Goal: Task Accomplishment & Management: Use online tool/utility

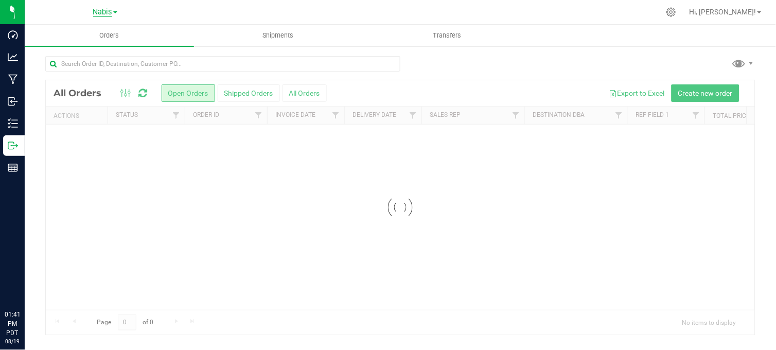
click at [107, 9] on span "Nabis" at bounding box center [102, 12] width 19 height 9
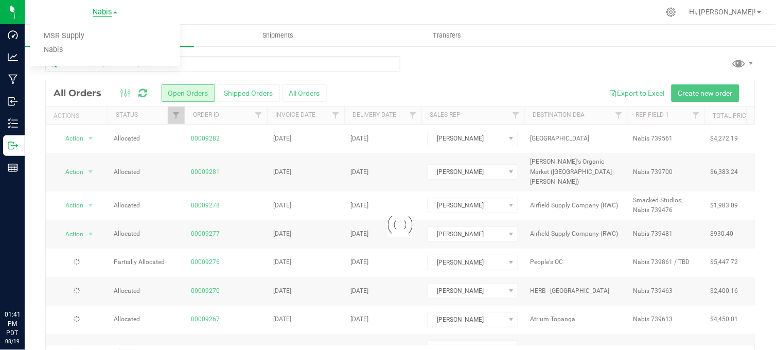
click at [107, 9] on span "Nabis" at bounding box center [102, 12] width 19 height 9
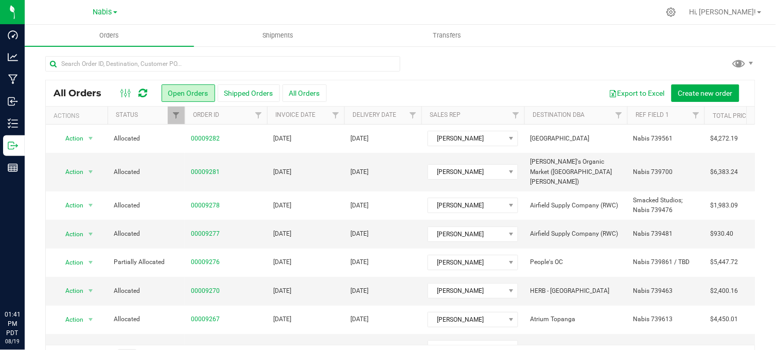
click at [99, 16] on link "Nabis" at bounding box center [105, 12] width 24 height 10
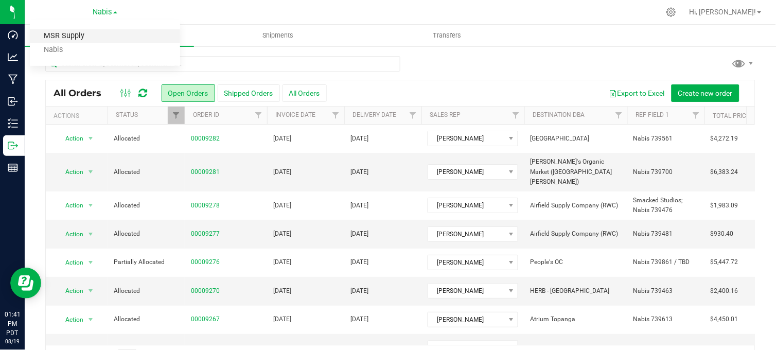
click at [75, 34] on link "MSR Supply" at bounding box center [105, 36] width 150 height 14
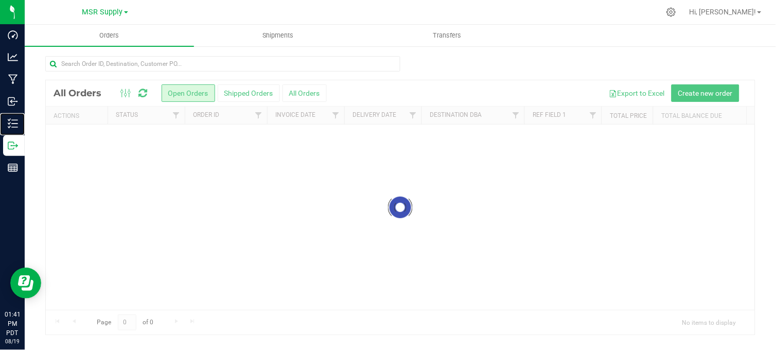
click at [14, 124] on icon at bounding box center [13, 123] width 10 height 10
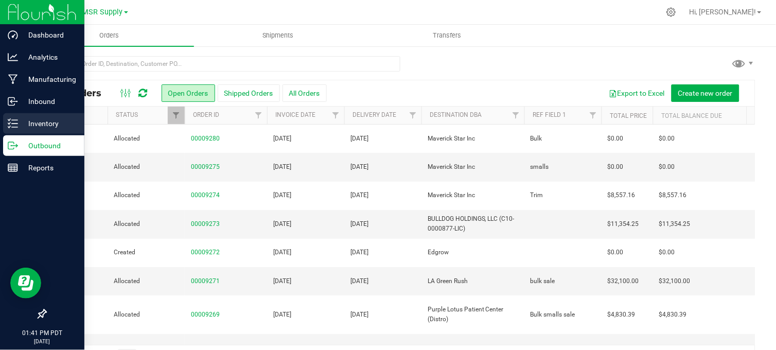
click at [32, 119] on p "Inventory" at bounding box center [49, 123] width 62 height 12
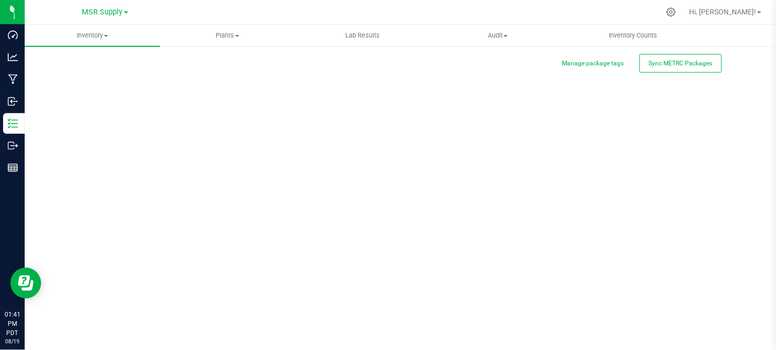
click at [150, 60] on div "Manage package tags Sync METRC Packages Scan Packages 0" at bounding box center [400, 206] width 710 height 301
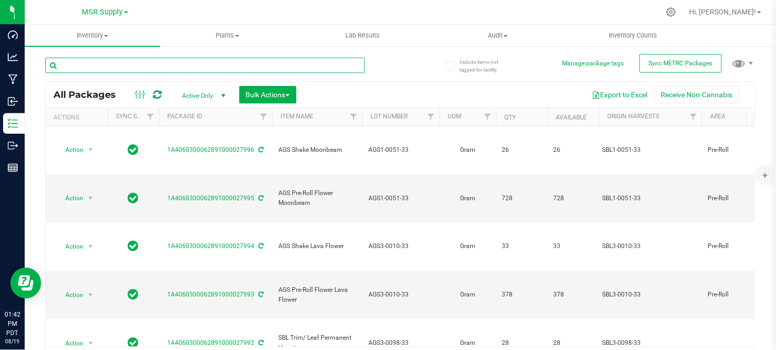
click at [168, 65] on input "text" at bounding box center [205, 65] width 320 height 15
type input "h"
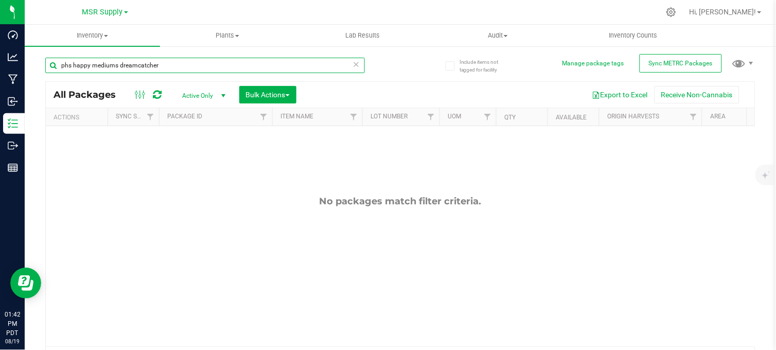
type input "phs happy mediums dreamcatcher"
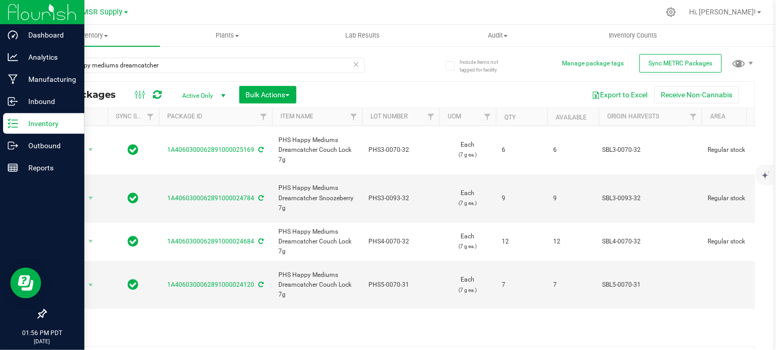
click at [32, 131] on div "Inventory" at bounding box center [43, 123] width 81 height 21
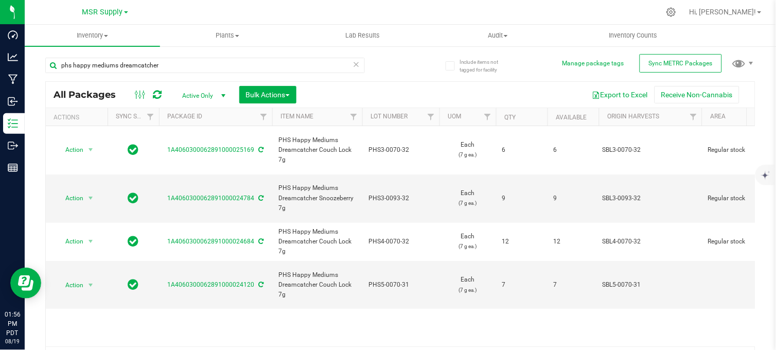
click at [353, 68] on icon at bounding box center [356, 64] width 7 height 12
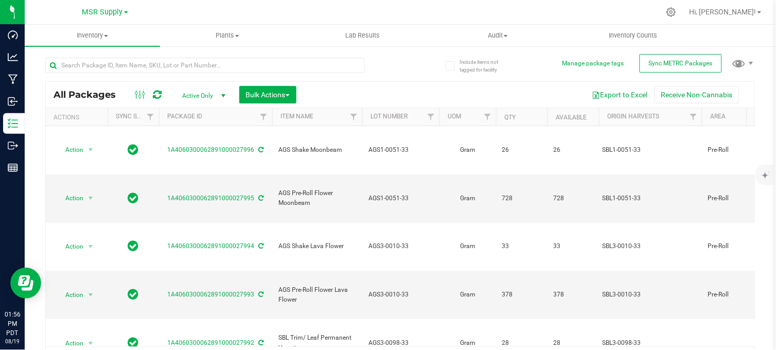
click at [377, 65] on div at bounding box center [222, 64] width 355 height 33
click at [416, 74] on div "All Packages Active Only Active Only Lab Samples Locked All External Internal B…" at bounding box center [400, 210] width 710 height 324
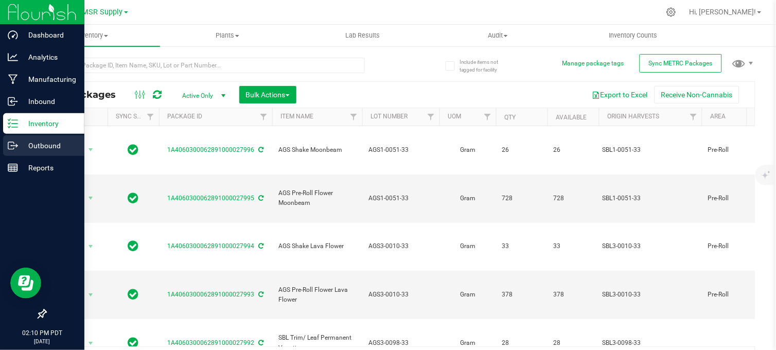
click at [32, 146] on p "Outbound" at bounding box center [49, 145] width 62 height 12
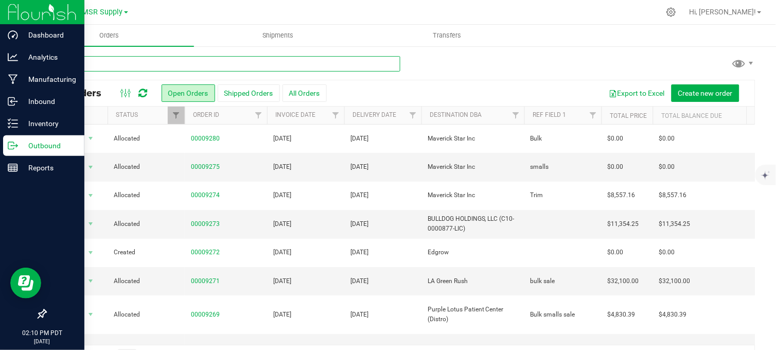
click at [127, 69] on input "text" at bounding box center [222, 63] width 355 height 15
type input "mecca"
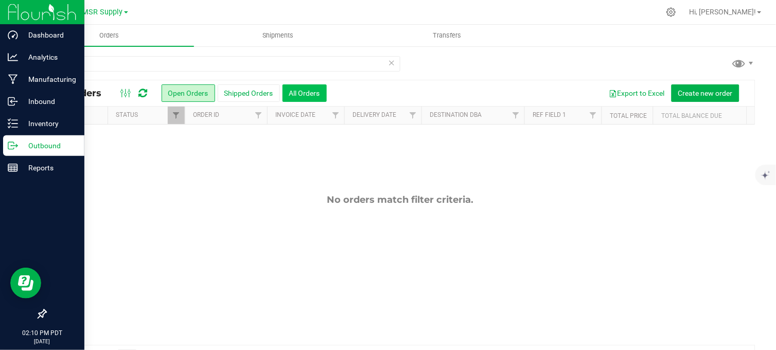
click at [313, 96] on button "All Orders" at bounding box center [304, 92] width 44 height 17
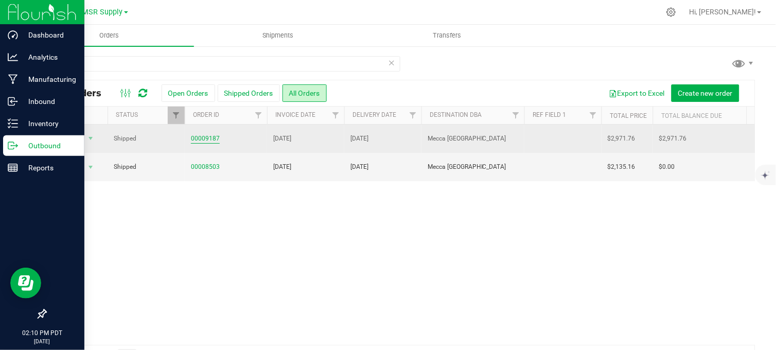
click at [203, 139] on link "00009187" at bounding box center [205, 139] width 29 height 10
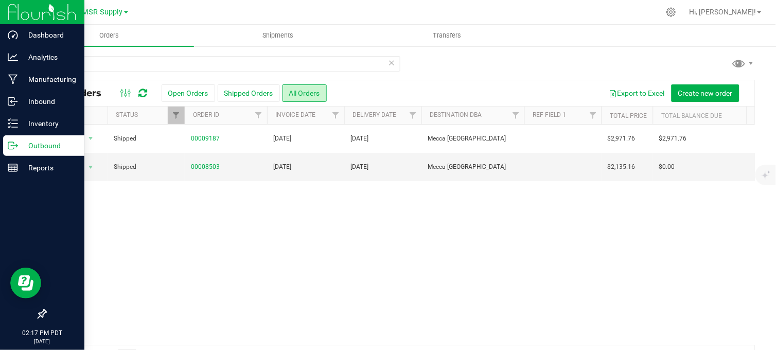
click at [200, 249] on div "Action Action Clone order Mark as fully paid Order audit log Print COAs (single…" at bounding box center [400, 235] width 709 height 220
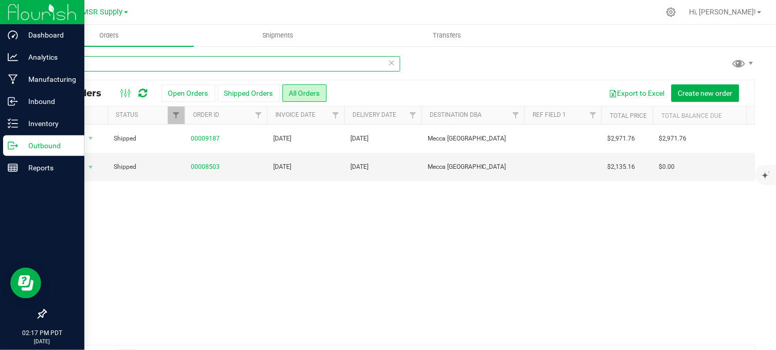
click at [85, 65] on input "mecca" at bounding box center [222, 63] width 355 height 15
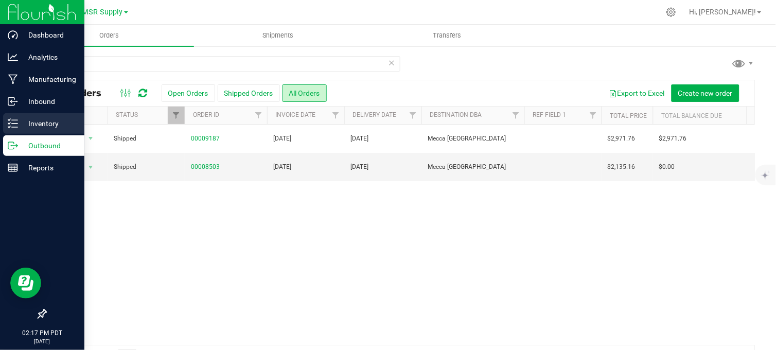
click at [13, 122] on icon at bounding box center [13, 123] width 10 height 10
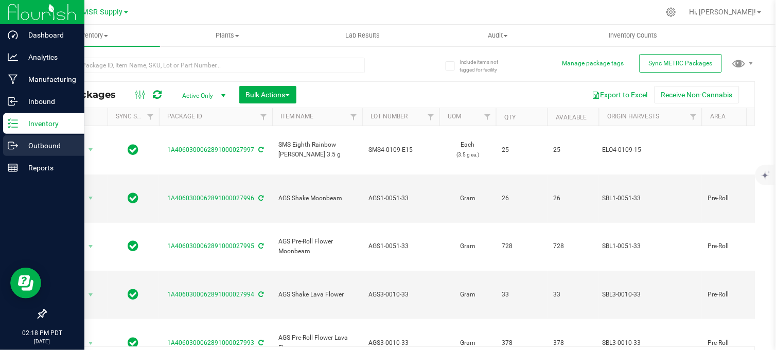
click at [23, 149] on p "Outbound" at bounding box center [49, 145] width 62 height 12
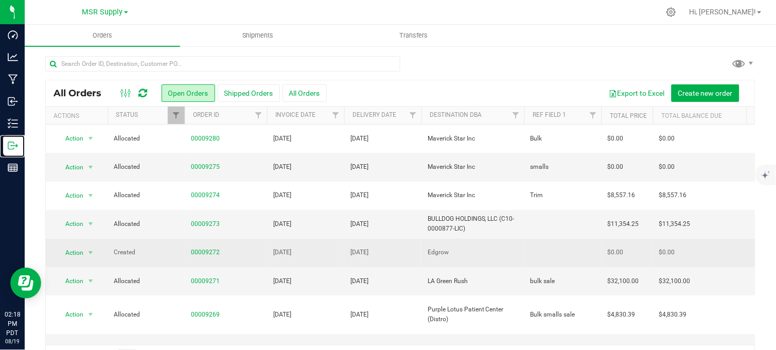
scroll to position [71, 0]
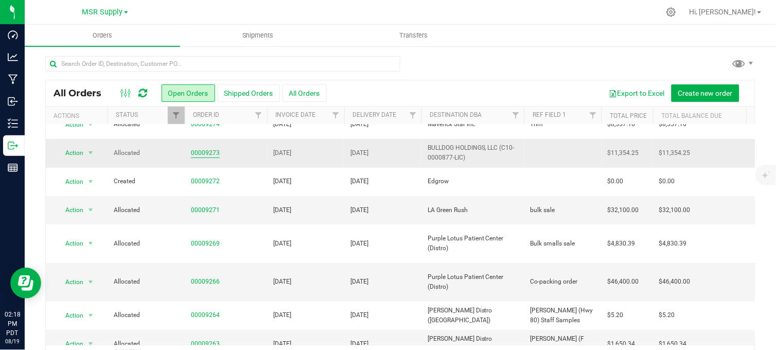
click at [205, 154] on link "00009273" at bounding box center [205, 153] width 29 height 10
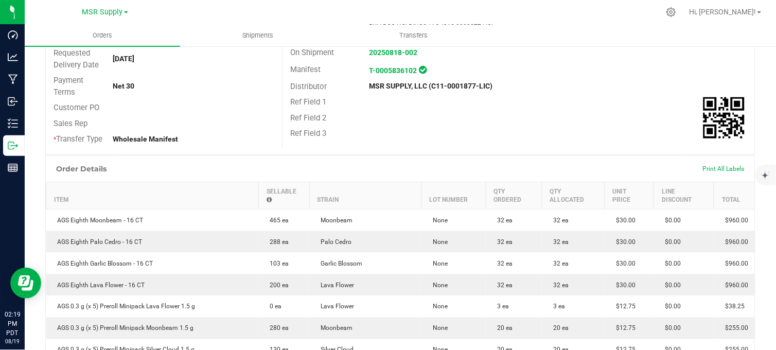
scroll to position [152, 0]
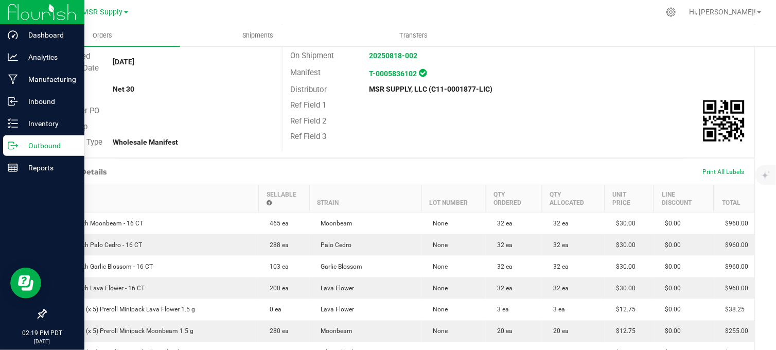
click at [18, 146] on p "Outbound" at bounding box center [49, 145] width 62 height 12
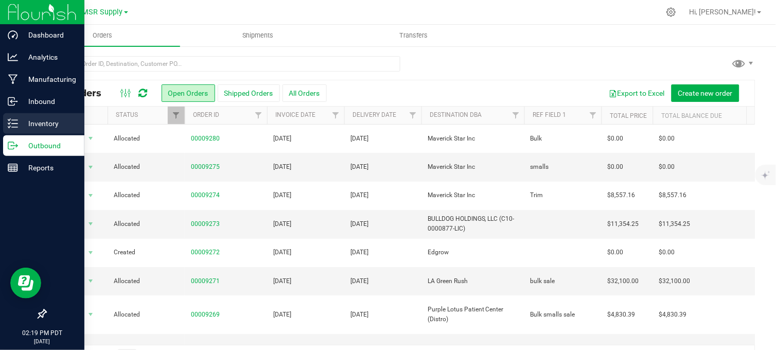
click at [13, 123] on line at bounding box center [15, 123] width 6 height 0
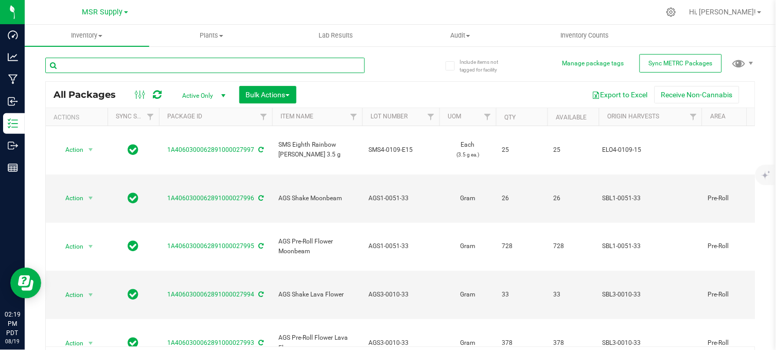
click at [136, 68] on input "text" at bounding box center [205, 65] width 320 height 15
type input "[PHONE_NUMBER]"
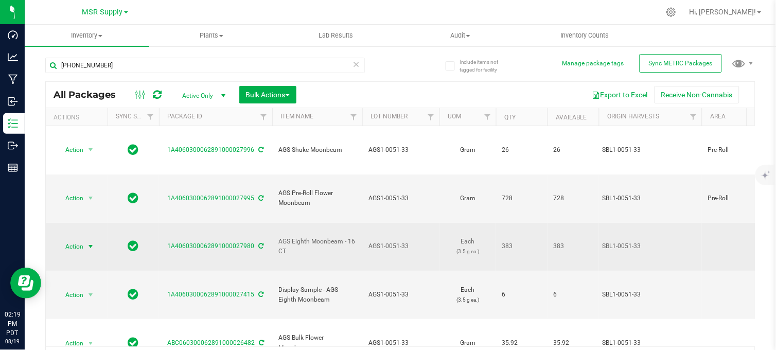
click at [89, 242] on span "select" at bounding box center [90, 246] width 8 height 8
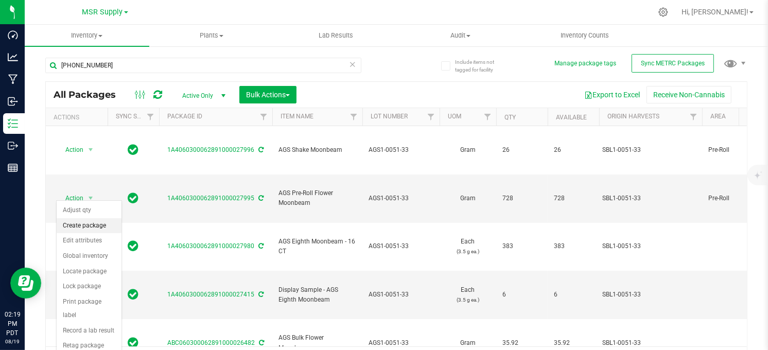
click at [86, 228] on li "Create package" at bounding box center [89, 225] width 65 height 15
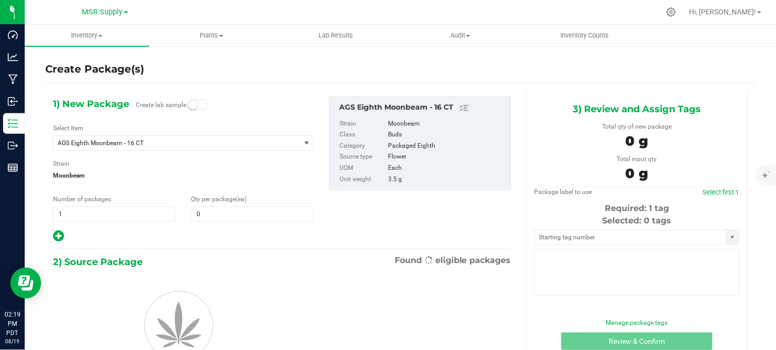
type input "0"
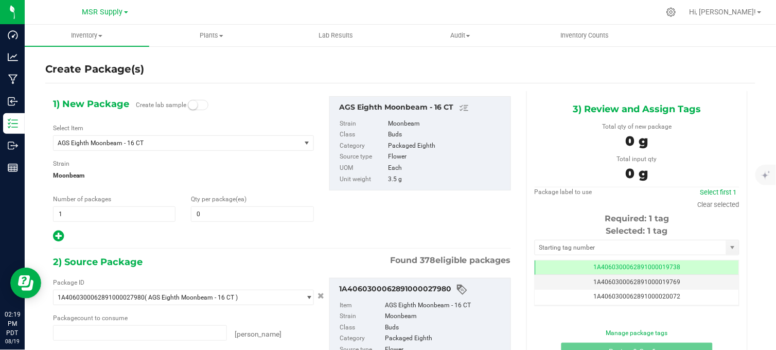
type input "0 ea"
click at [211, 217] on span at bounding box center [252, 213] width 122 height 15
type input "32"
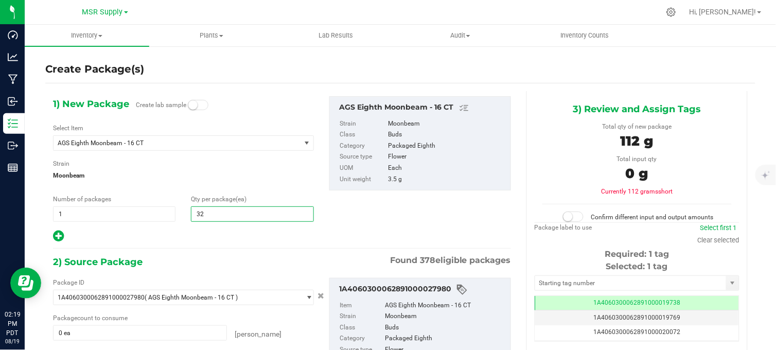
type input "32"
click at [196, 240] on div at bounding box center [183, 235] width 261 height 13
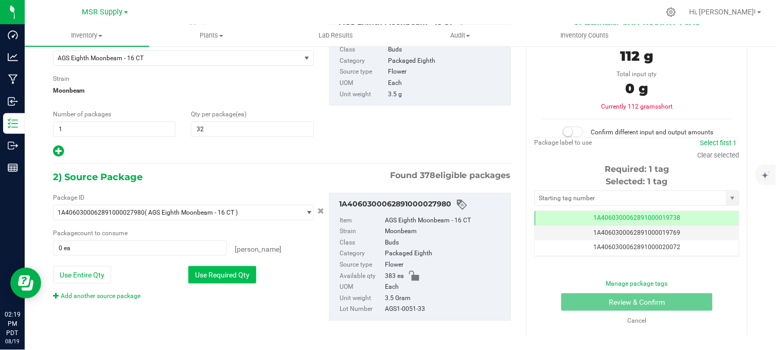
click at [204, 279] on button "Use Required Qty" at bounding box center [222, 274] width 68 height 17
type input "32 ea"
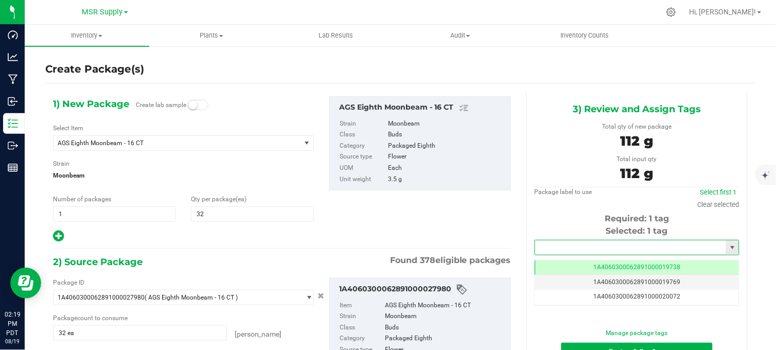
click at [552, 245] on input "text" at bounding box center [630, 247] width 191 height 14
click at [229, 217] on span "32 32" at bounding box center [252, 213] width 122 height 15
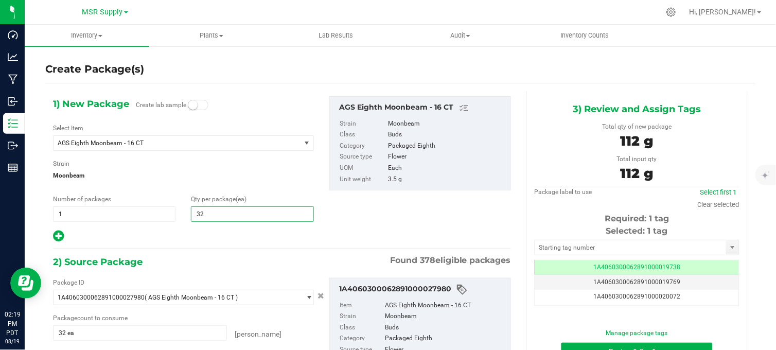
type input "3"
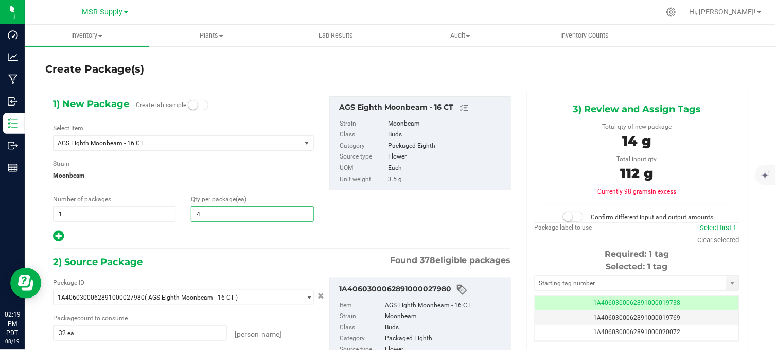
type input "47"
click at [217, 251] on div "1) New Package Create lab sample Select Item AGS Eighth Moonbeam - 16 CT 100 Ra…" at bounding box center [281, 259] width 473 height 336
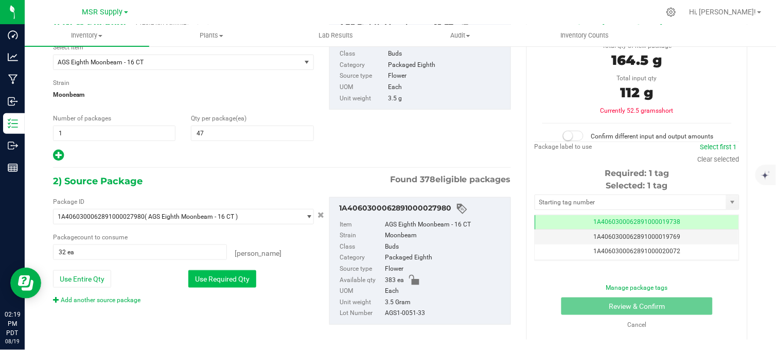
click at [207, 280] on button "Use Required Qty" at bounding box center [222, 278] width 68 height 17
type input "47 ea"
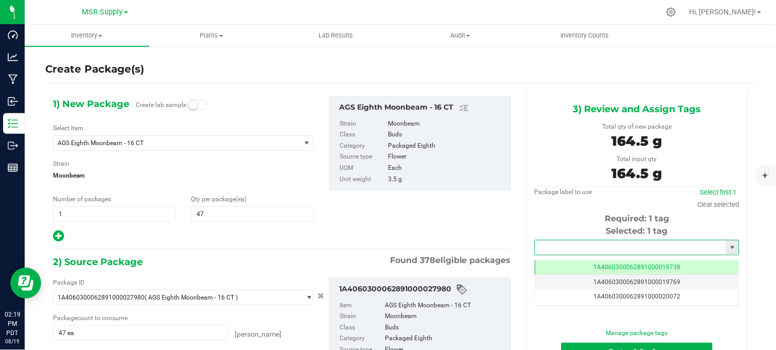
click at [590, 250] on input "text" at bounding box center [630, 247] width 191 height 14
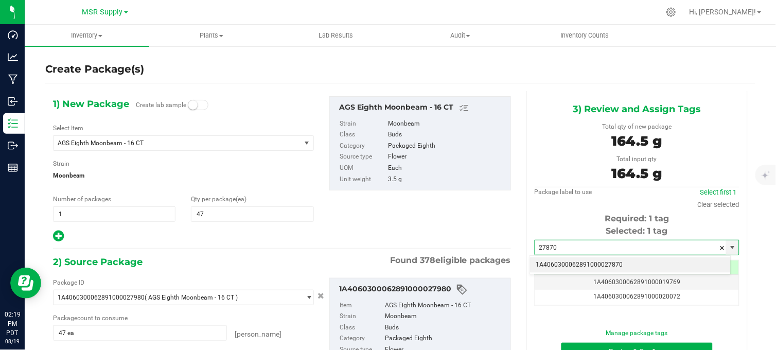
click at [607, 266] on li "1A4060300062891000027870" at bounding box center [630, 264] width 201 height 15
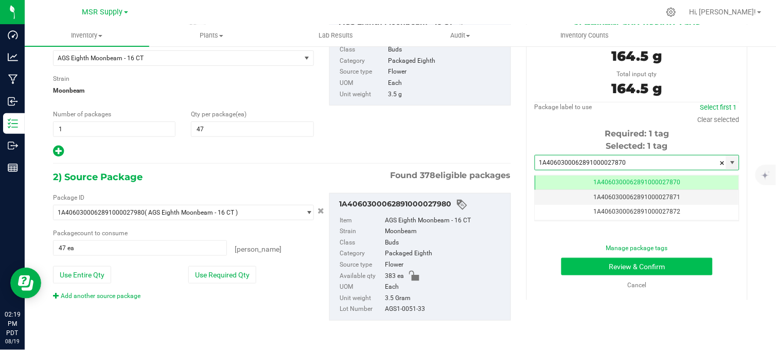
type input "1A4060300062891000027870"
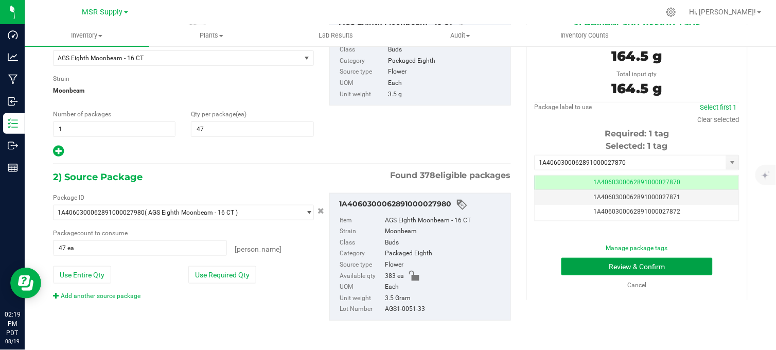
click at [629, 263] on button "Review & Confirm" at bounding box center [636, 266] width 151 height 17
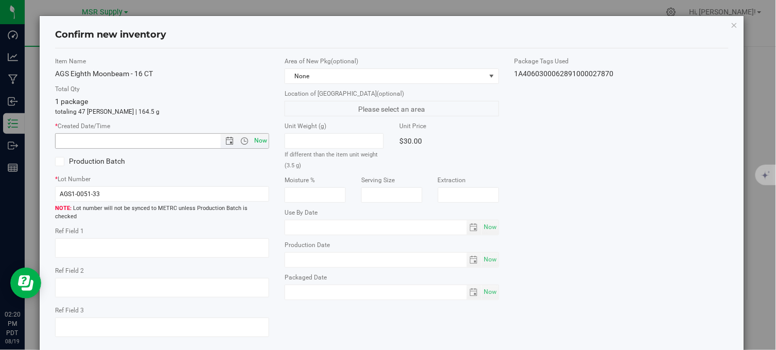
click at [261, 136] on span "Now" at bounding box center [260, 140] width 17 height 15
type input "[DATE] 2:20 PM"
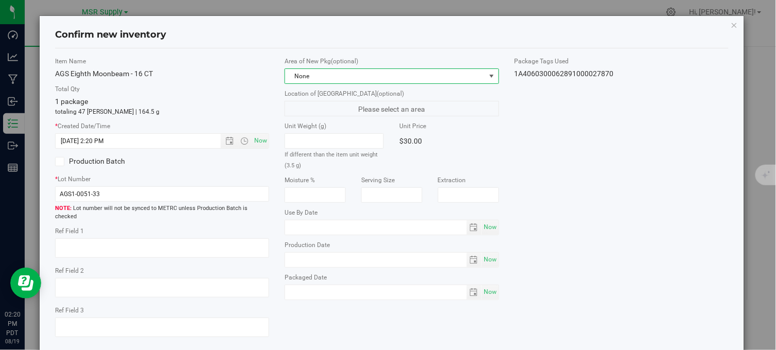
click at [359, 79] on span "None" at bounding box center [385, 76] width 200 height 14
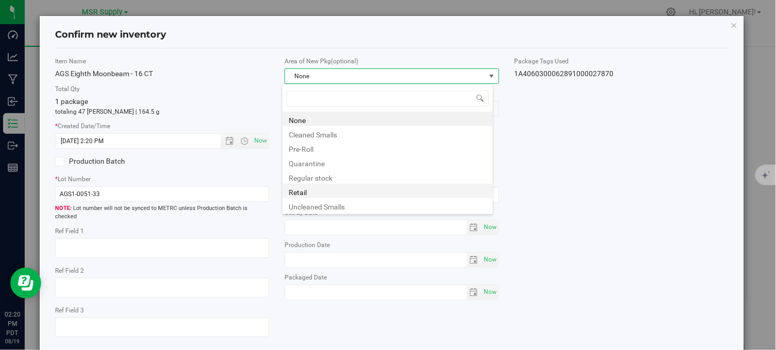
click at [320, 192] on li "Retail" at bounding box center [387, 191] width 210 height 14
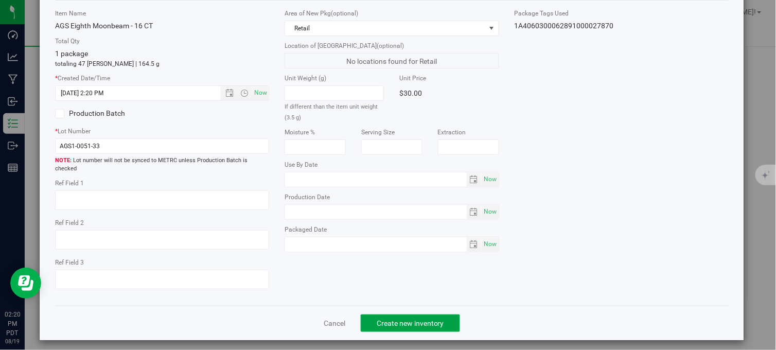
click at [435, 319] on span "Create new inventory" at bounding box center [410, 323] width 67 height 8
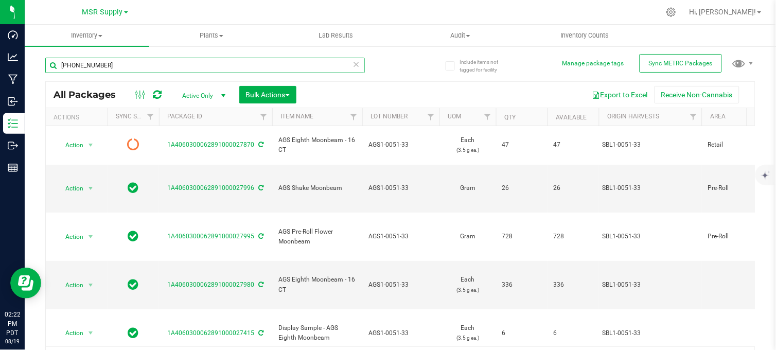
click at [126, 70] on input "[PHONE_NUMBER]" at bounding box center [205, 65] width 320 height 15
type input "1"
type input "[PHONE_NUMBER]"
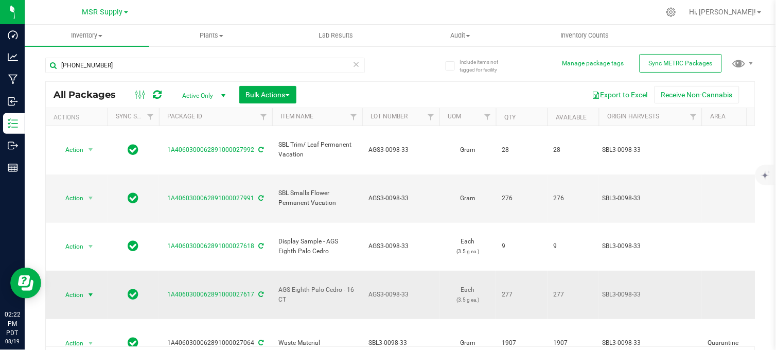
click at [72, 288] on span "Action" at bounding box center [70, 295] width 28 height 14
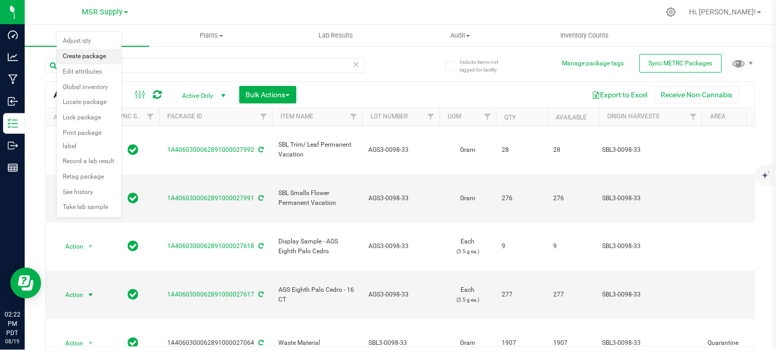
click at [78, 58] on li "Create package" at bounding box center [89, 56] width 65 height 15
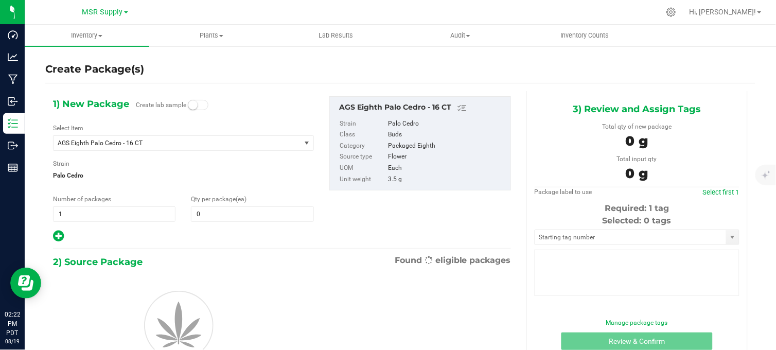
type input "0"
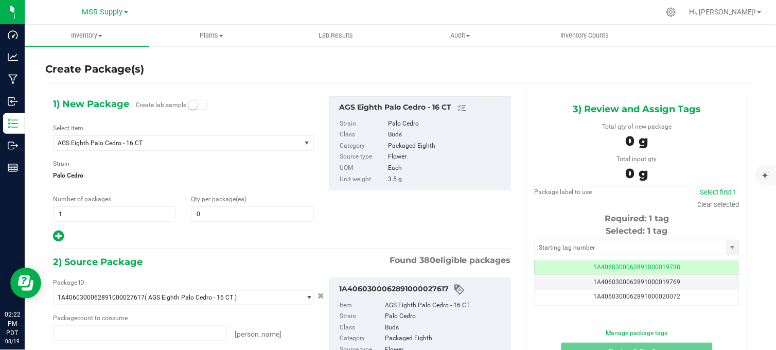
type input "0 ea"
click at [214, 215] on span at bounding box center [252, 213] width 122 height 15
type input "37"
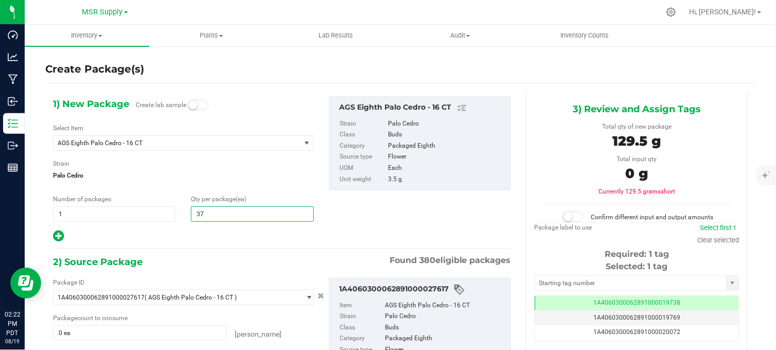
type input "37"
click at [178, 242] on div at bounding box center [183, 235] width 261 height 13
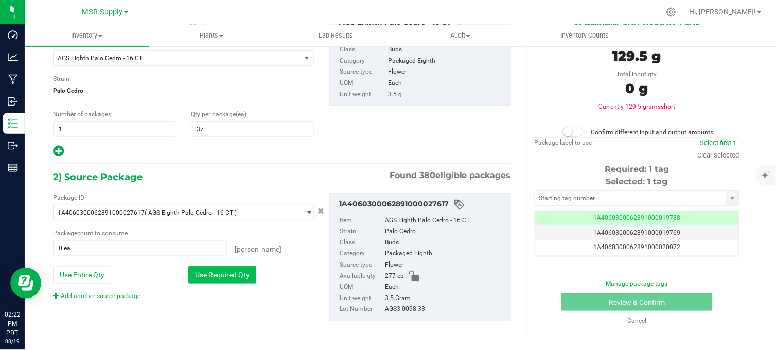
click at [229, 274] on button "Use Required Qty" at bounding box center [222, 274] width 68 height 17
type input "37 ea"
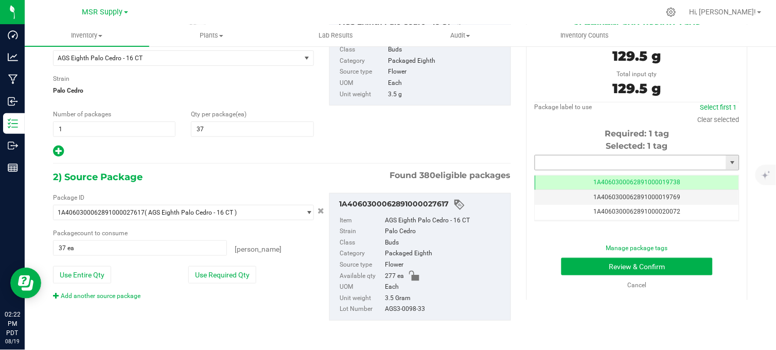
click at [570, 156] on input "text" at bounding box center [630, 162] width 191 height 14
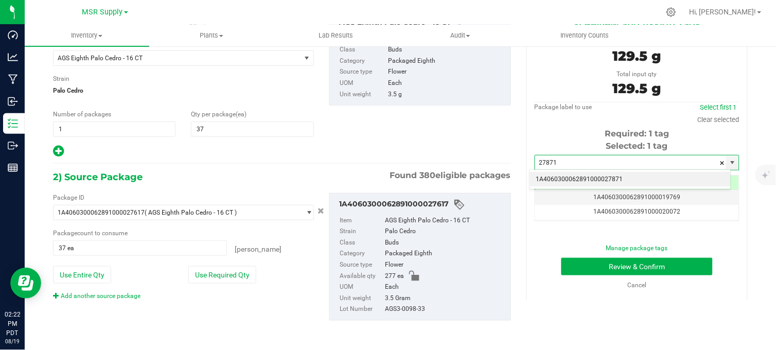
click at [591, 178] on li "1A4060300062891000027871" at bounding box center [630, 179] width 201 height 15
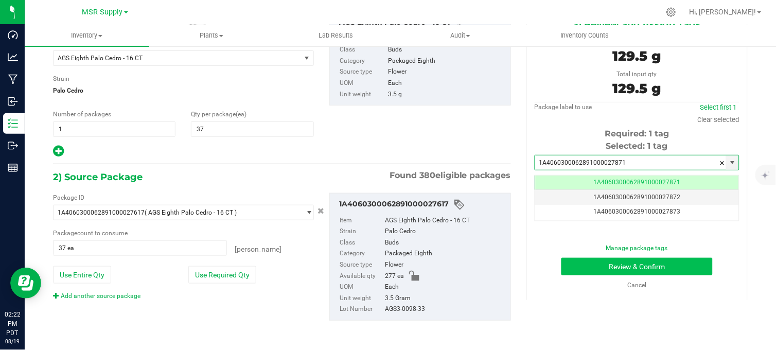
scroll to position [0, -1]
type input "1A4060300062891000027871"
click at [584, 260] on button "Review & Confirm" at bounding box center [636, 266] width 151 height 17
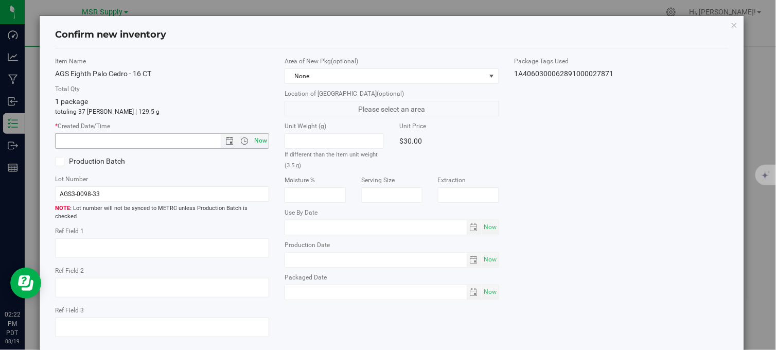
click at [256, 136] on span "Now" at bounding box center [260, 140] width 17 height 15
type input "[DATE] 2:23 PM"
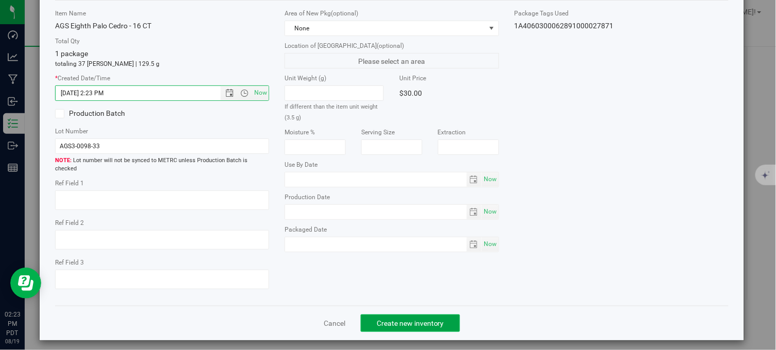
click at [399, 319] on span "Create new inventory" at bounding box center [410, 323] width 67 height 8
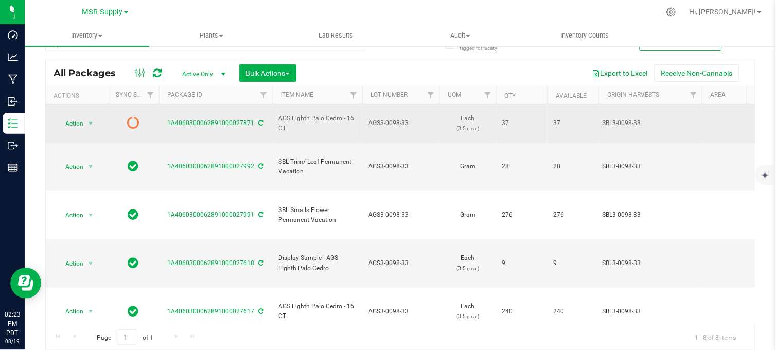
click at [259, 120] on icon at bounding box center [261, 123] width 5 height 6
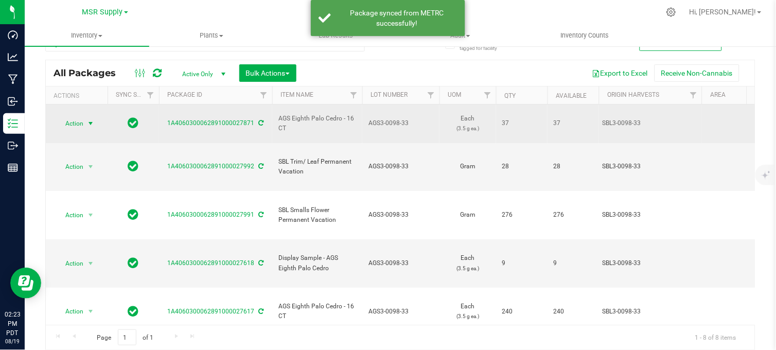
click at [92, 119] on span "select" at bounding box center [90, 123] width 8 height 8
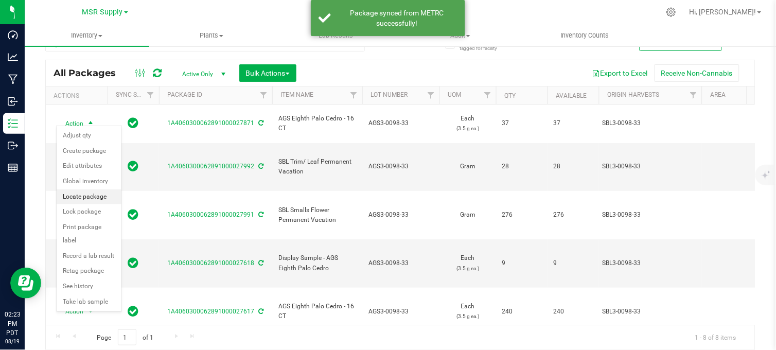
click at [83, 200] on li "Locate package" at bounding box center [89, 196] width 65 height 15
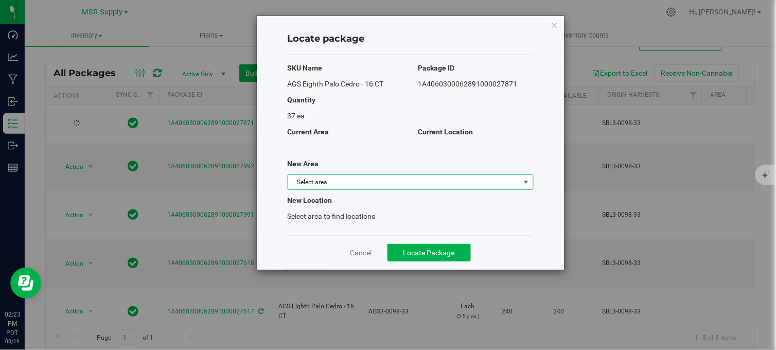
click at [344, 181] on span "Select area" at bounding box center [404, 182] width 232 height 14
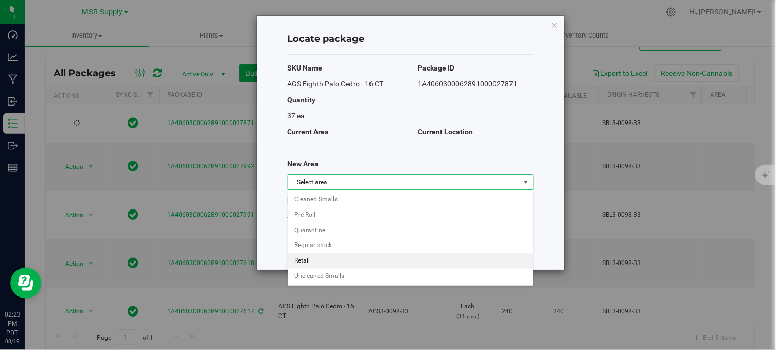
click at [310, 261] on li "Retail" at bounding box center [410, 260] width 245 height 15
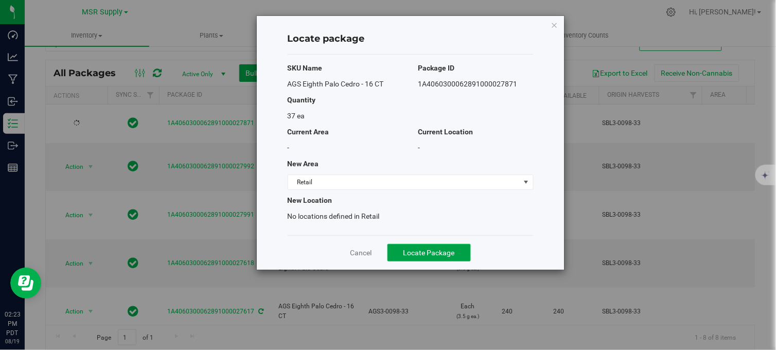
click at [411, 254] on span "Locate Package" at bounding box center [428, 253] width 51 height 8
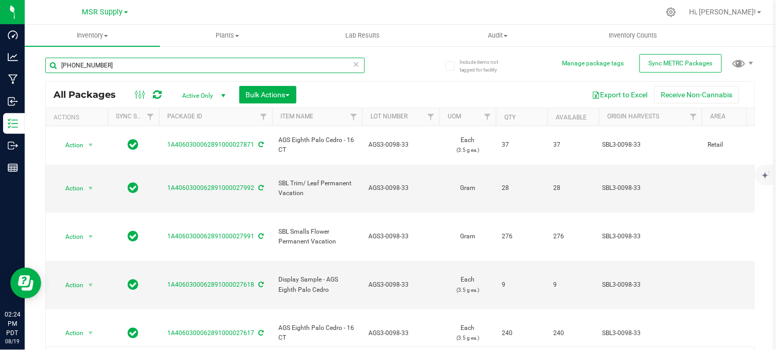
click at [100, 68] on input "[PHONE_NUMBER]" at bounding box center [205, 65] width 320 height 15
type input "[PHONE_NUMBER]"
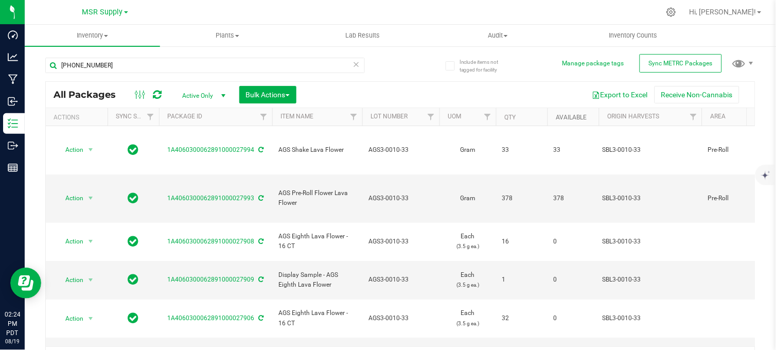
click at [566, 116] on link "Available" at bounding box center [571, 117] width 31 height 7
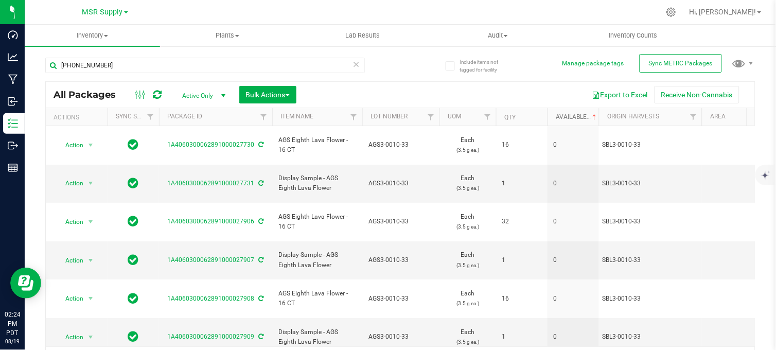
click at [566, 116] on link "Available" at bounding box center [577, 116] width 43 height 7
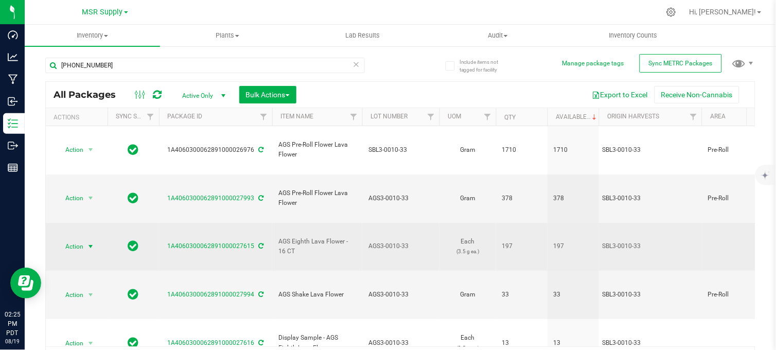
click at [78, 239] on span "Action" at bounding box center [70, 246] width 28 height 14
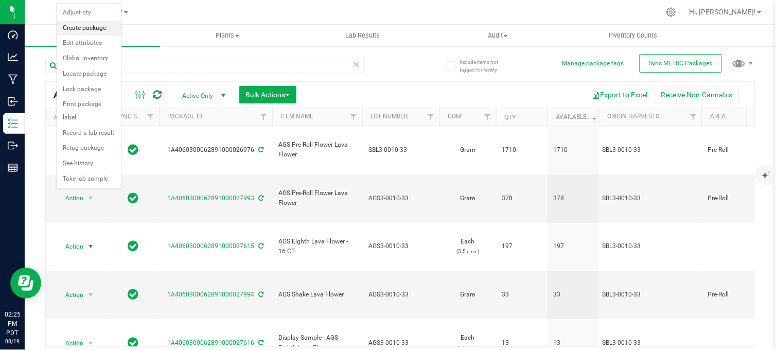
click at [84, 29] on li "Create package" at bounding box center [89, 28] width 65 height 15
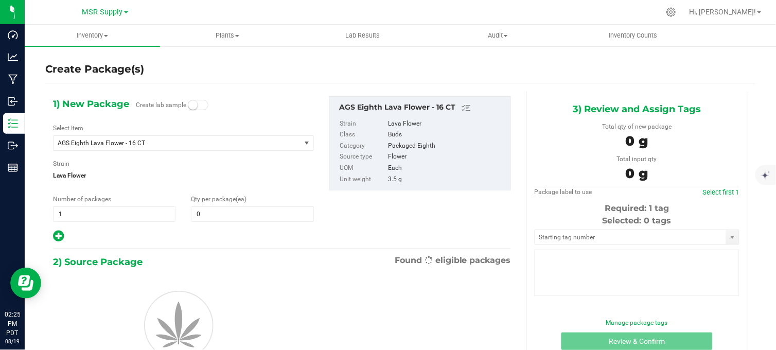
type input "0"
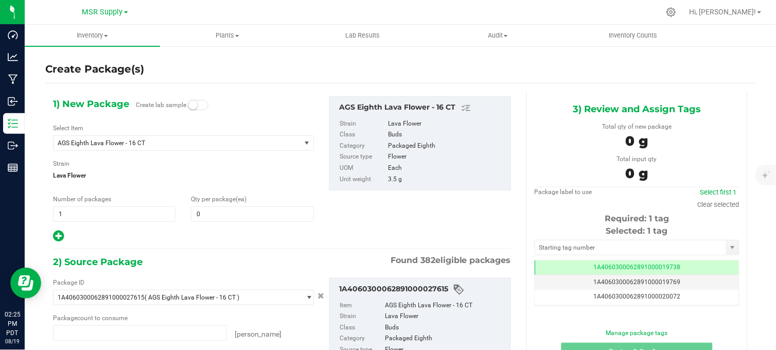
type input "0 ea"
click at [209, 213] on span at bounding box center [252, 213] width 122 height 15
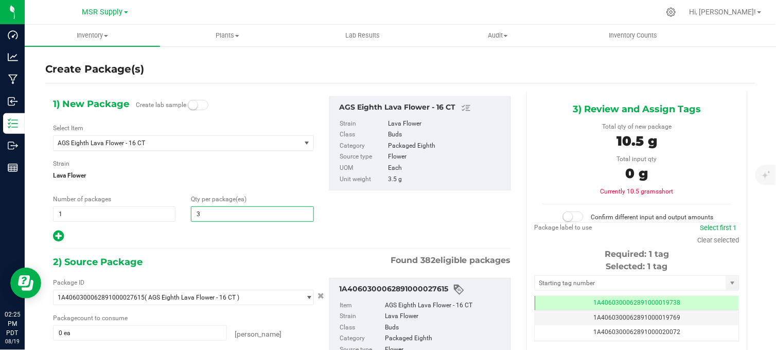
type input "37"
click at [182, 237] on div at bounding box center [183, 235] width 261 height 13
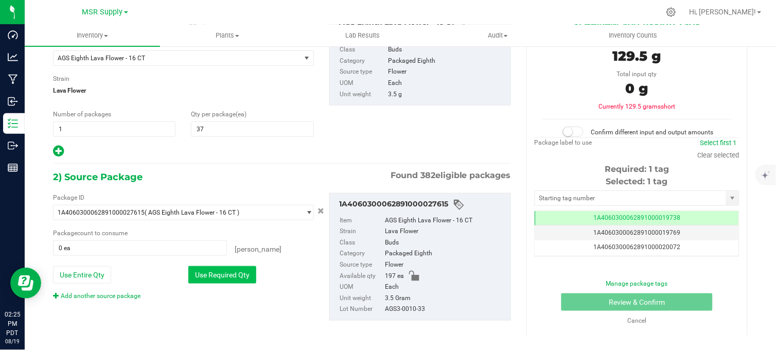
click at [227, 271] on button "Use Required Qty" at bounding box center [222, 274] width 68 height 17
type input "37 ea"
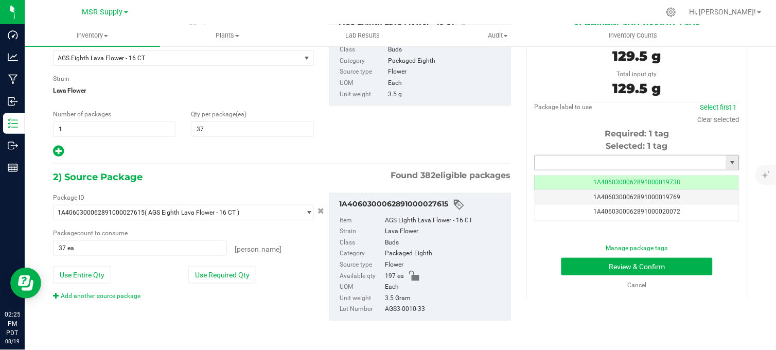
click at [564, 165] on input "text" at bounding box center [630, 162] width 191 height 14
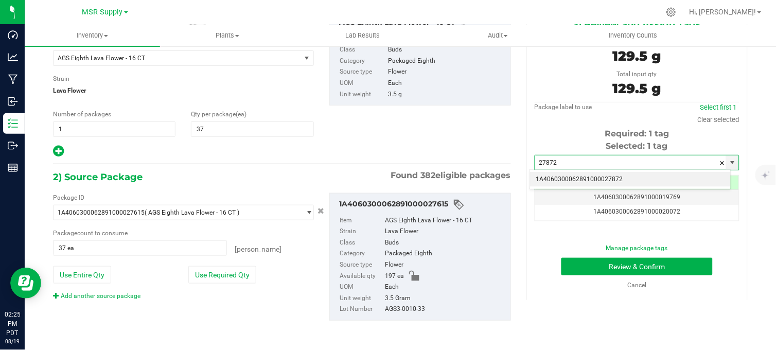
click at [586, 176] on li "1A4060300062891000027872" at bounding box center [630, 179] width 201 height 15
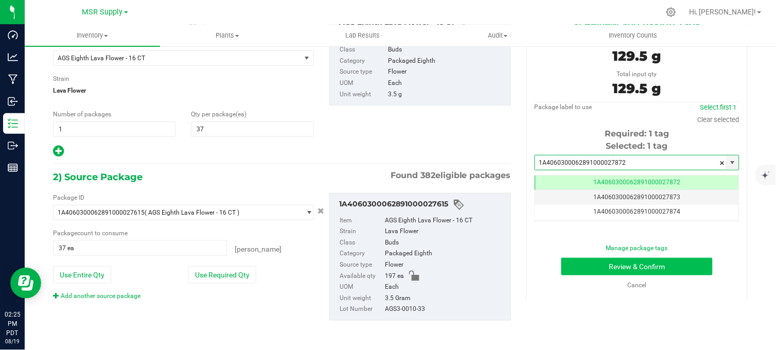
type input "1A4060300062891000027872"
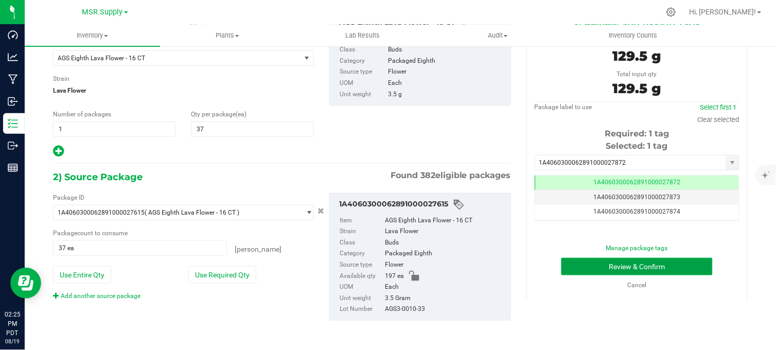
click at [607, 265] on button "Review & Confirm" at bounding box center [636, 266] width 151 height 17
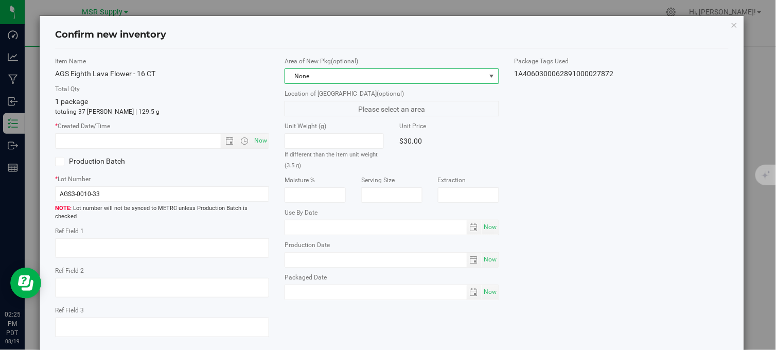
click at [351, 76] on span "None" at bounding box center [385, 76] width 200 height 14
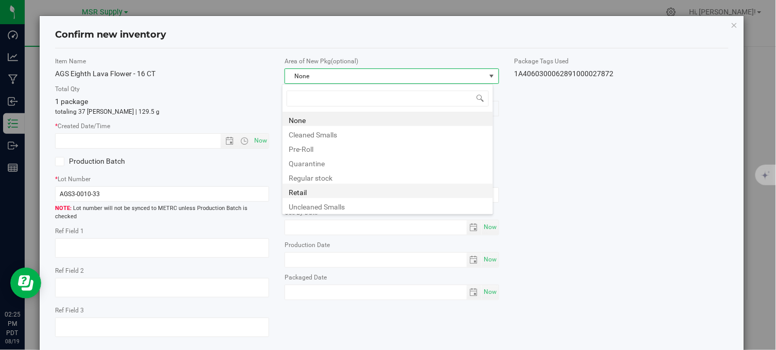
click at [295, 192] on li "Retail" at bounding box center [387, 191] width 210 height 14
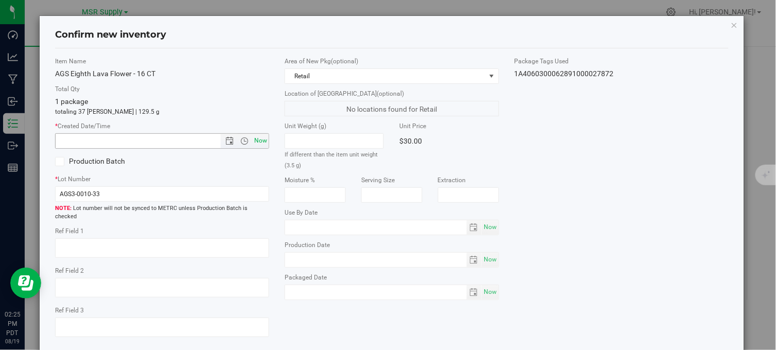
click at [258, 145] on span "Now" at bounding box center [260, 140] width 17 height 15
type input "[DATE] 2:25 PM"
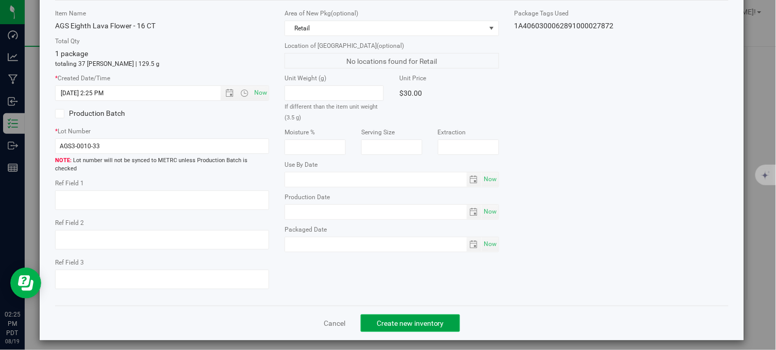
click at [417, 320] on span "Create new inventory" at bounding box center [410, 323] width 67 height 8
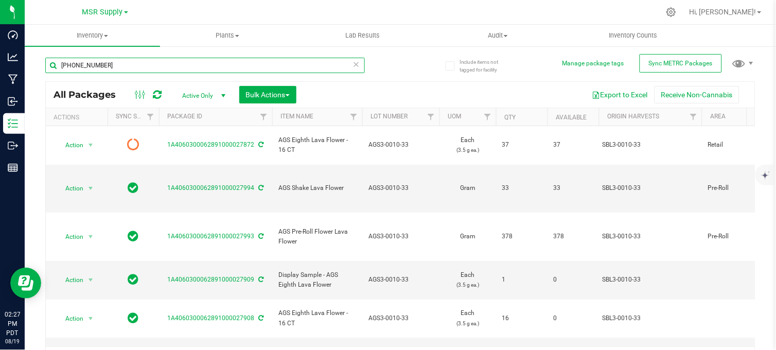
click at [161, 67] on input "[PHONE_NUMBER]" at bounding box center [205, 65] width 320 height 15
type input "3"
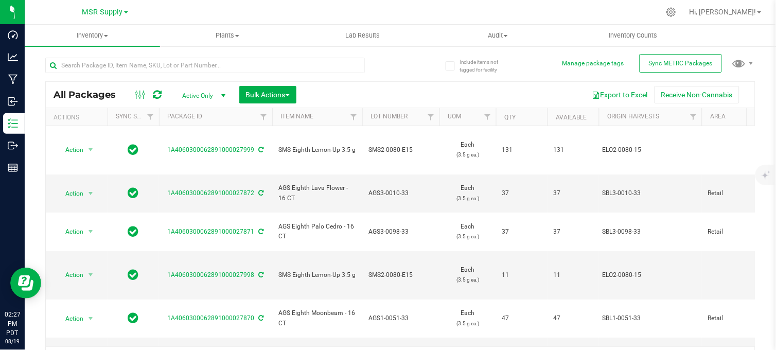
click at [408, 62] on div "All Packages Active Only Active Only Lab Samples Locked All External Internal B…" at bounding box center [400, 210] width 710 height 324
click at [394, 62] on div at bounding box center [222, 64] width 355 height 33
click at [236, 63] on input "text" at bounding box center [205, 65] width 320 height 15
type input "[PHONE_NUMBER]"
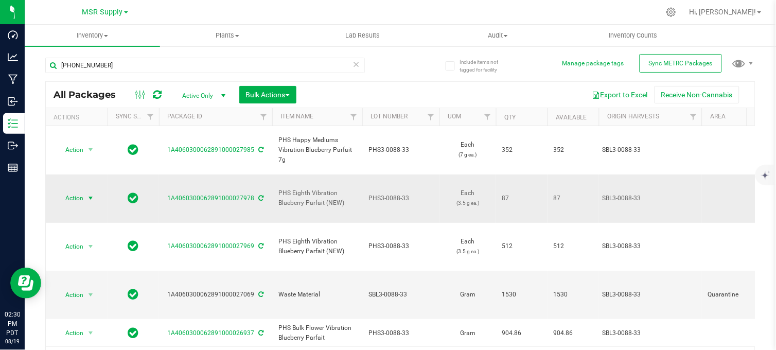
click at [85, 191] on span "select" at bounding box center [90, 198] width 13 height 14
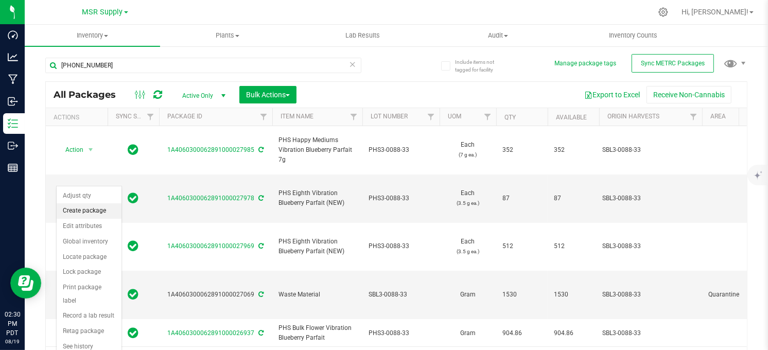
click at [89, 211] on li "Create package" at bounding box center [89, 210] width 65 height 15
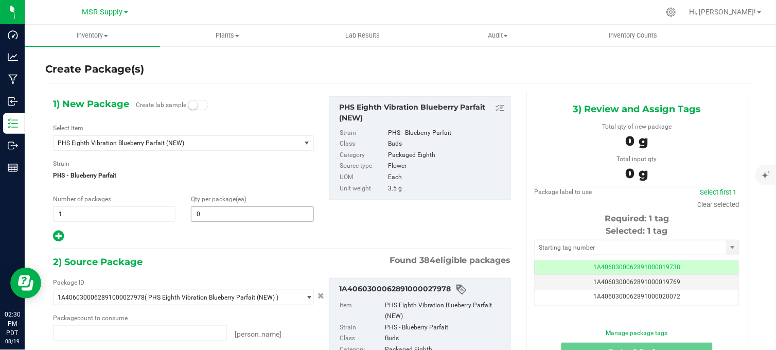
type input "0 ea"
click at [231, 215] on span at bounding box center [252, 213] width 122 height 15
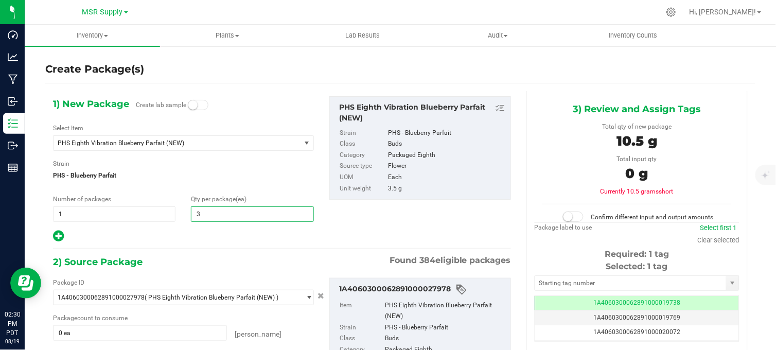
type input "32"
click at [225, 254] on div "1) New Package Create lab sample Select Item PHS Eighth Vibration Blueberry Par…" at bounding box center [281, 264] width 473 height 347
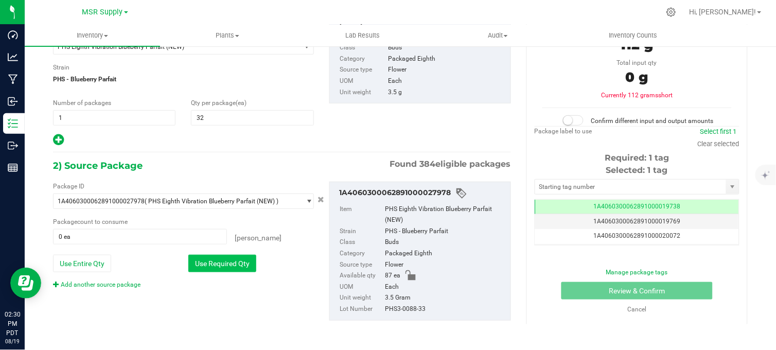
click at [206, 262] on button "Use Required Qty" at bounding box center [222, 263] width 68 height 17
type input "32 ea"
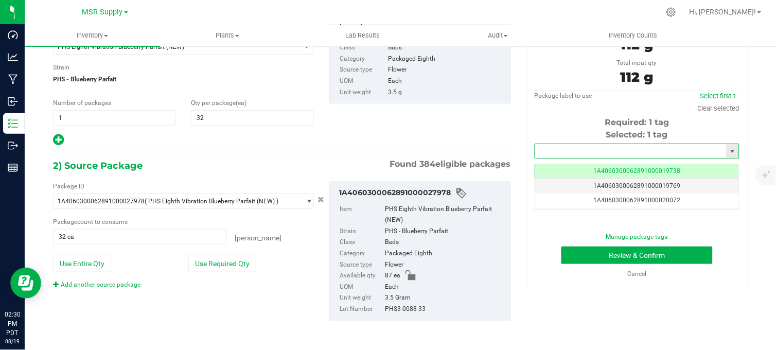
click at [570, 151] on input "text" at bounding box center [630, 151] width 191 height 14
click at [599, 163] on li "1A4060300062891000027873" at bounding box center [630, 168] width 201 height 15
type input "1A4060300062891000027873"
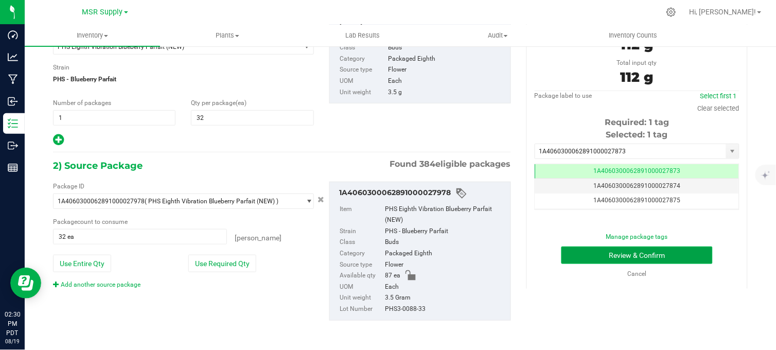
click at [605, 257] on button "Review & Confirm" at bounding box center [636, 254] width 151 height 17
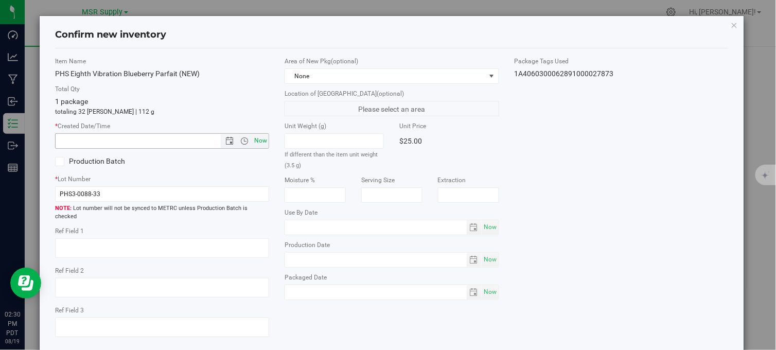
click at [257, 142] on span "Now" at bounding box center [260, 140] width 17 height 15
type input "[DATE] 2:30 PM"
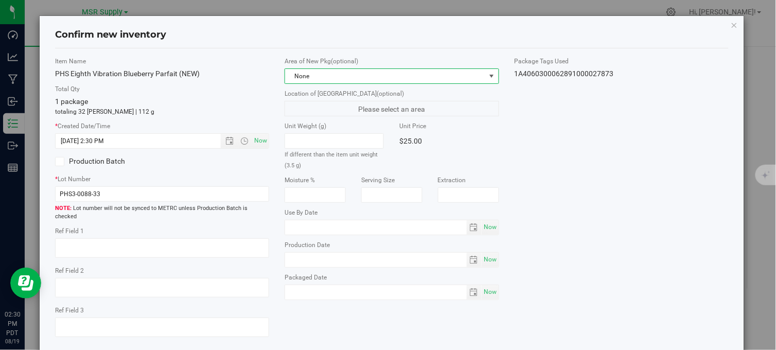
click at [311, 80] on span "None" at bounding box center [385, 76] width 200 height 14
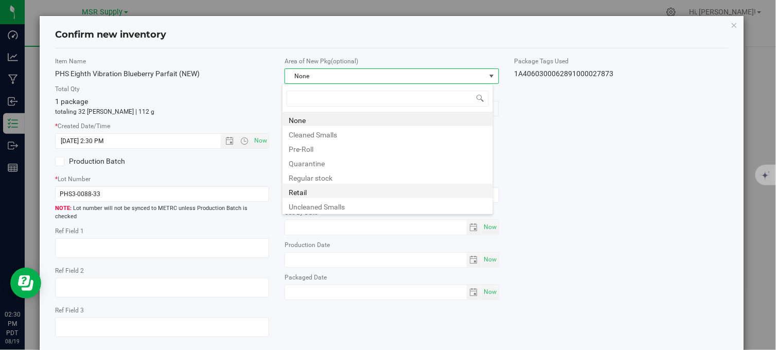
click at [318, 191] on li "Retail" at bounding box center [387, 191] width 210 height 14
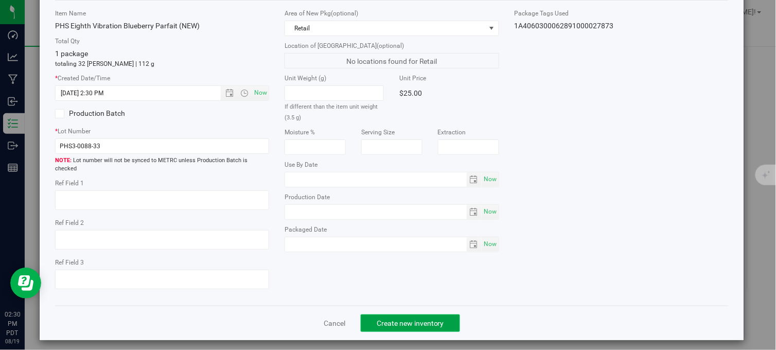
click at [418, 322] on button "Create new inventory" at bounding box center [410, 322] width 99 height 17
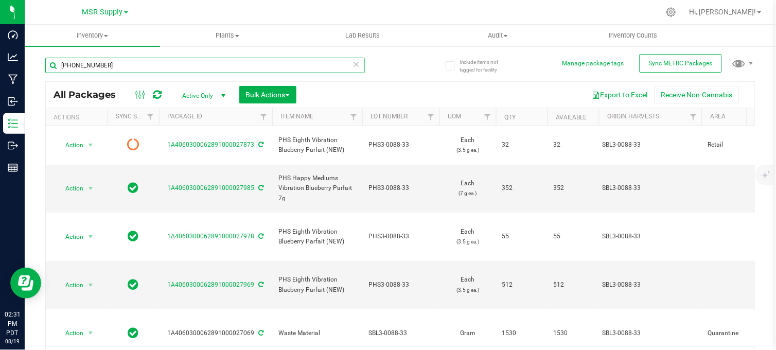
click at [93, 65] on input "[PHONE_NUMBER]" at bounding box center [205, 65] width 320 height 15
click at [65, 66] on div "Inventory All packages All inventory Waste log Create inventory Plants All plan…" at bounding box center [400, 187] width 751 height 325
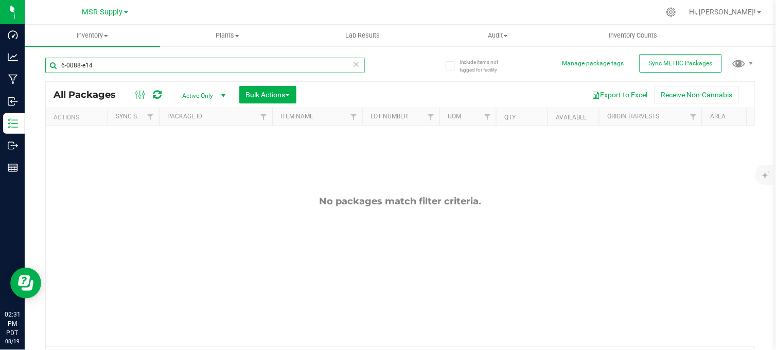
type input "6-0088-e14"
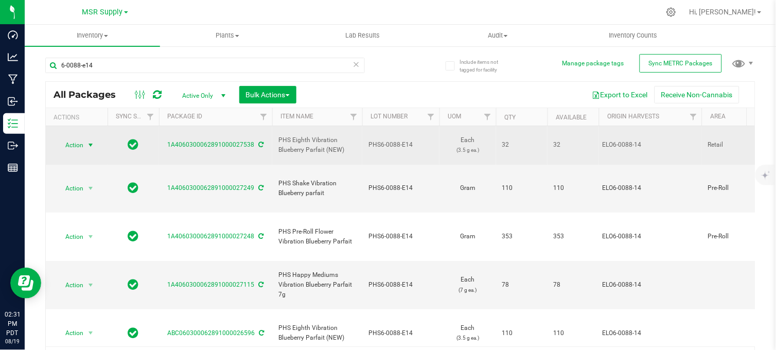
click at [89, 142] on span "select" at bounding box center [90, 145] width 8 height 8
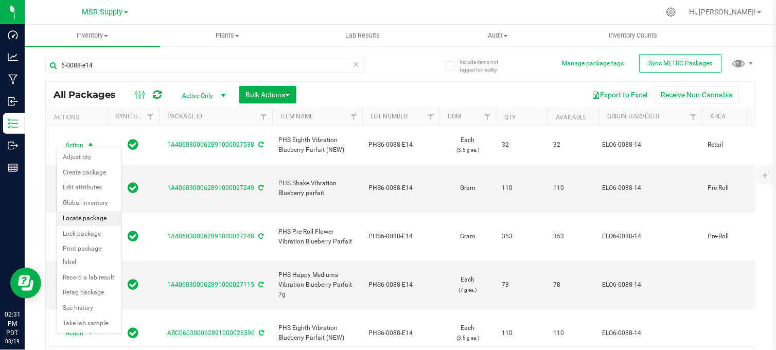
click at [89, 218] on li "Locate package" at bounding box center [89, 218] width 65 height 15
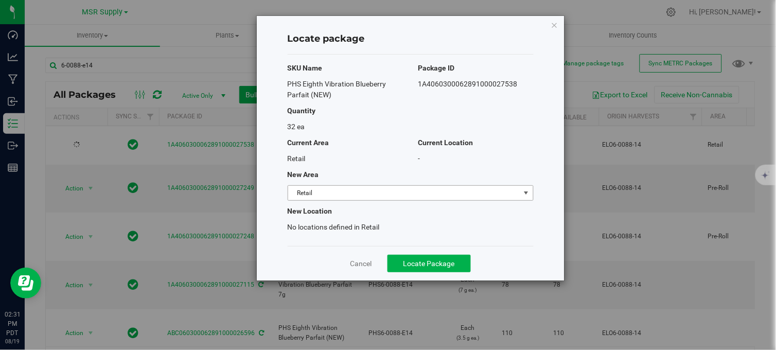
click at [307, 193] on span "Retail" at bounding box center [404, 193] width 232 height 14
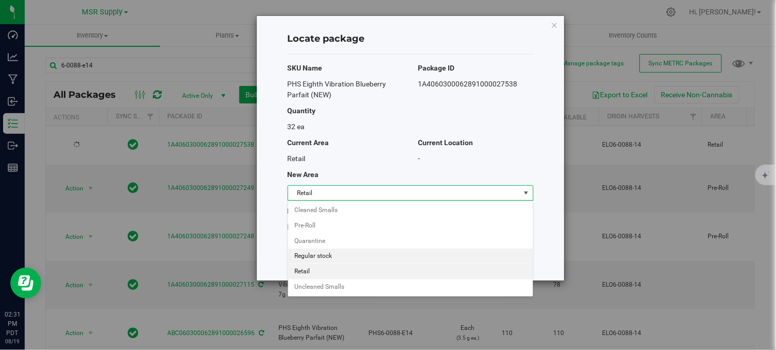
click at [314, 256] on li "Regular stock" at bounding box center [410, 256] width 245 height 15
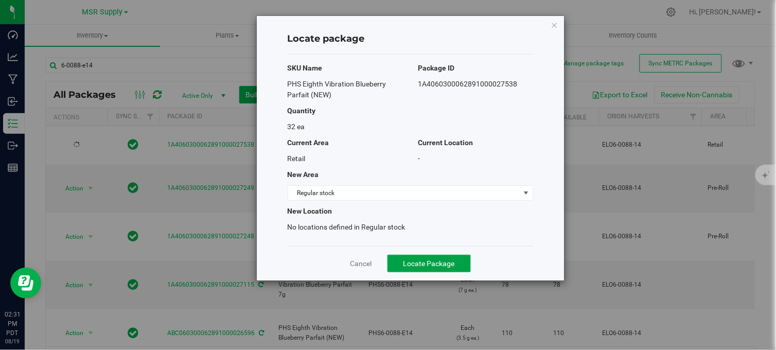
click at [430, 261] on span "Locate Package" at bounding box center [428, 263] width 51 height 8
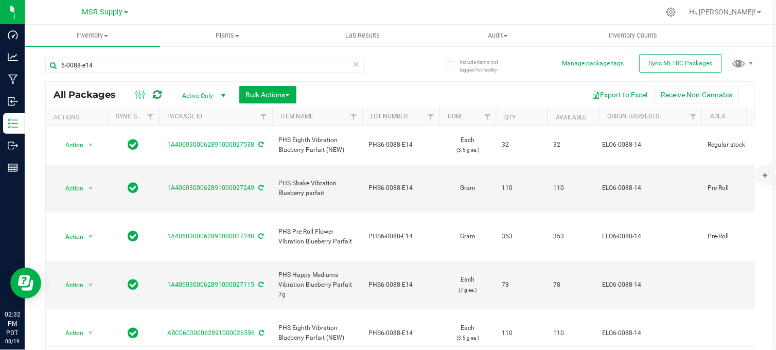
click at [402, 63] on div "6-0088-e14 All Packages Active Only Active Only Lab Samples Locked All External…" at bounding box center [400, 210] width 710 height 324
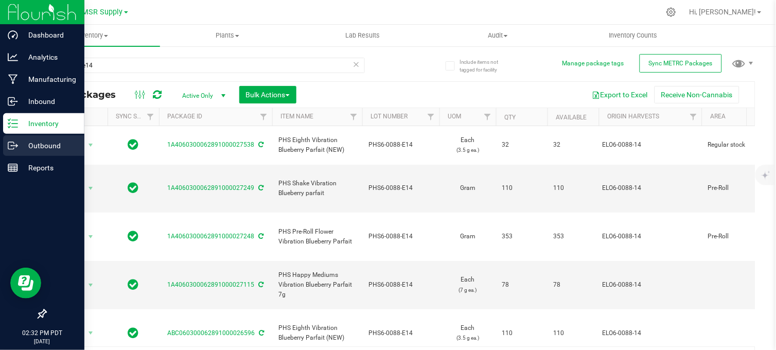
click at [40, 148] on p "Outbound" at bounding box center [49, 145] width 62 height 12
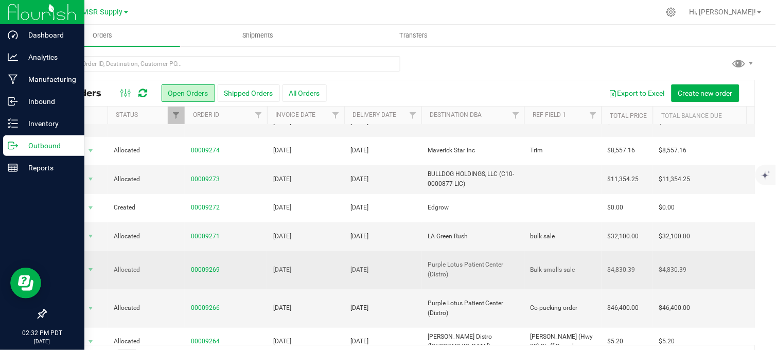
scroll to position [28, 0]
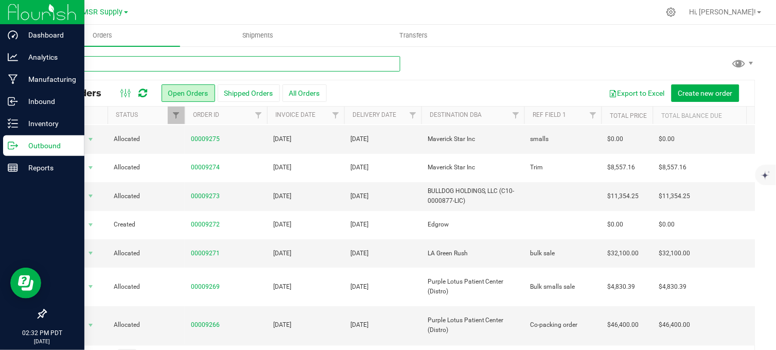
click at [173, 69] on input "text" at bounding box center [222, 63] width 355 height 15
type input "nab"
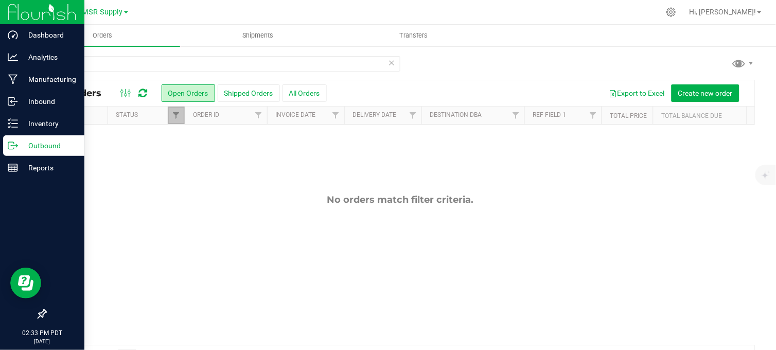
click at [175, 111] on link "Filter" at bounding box center [176, 115] width 17 height 17
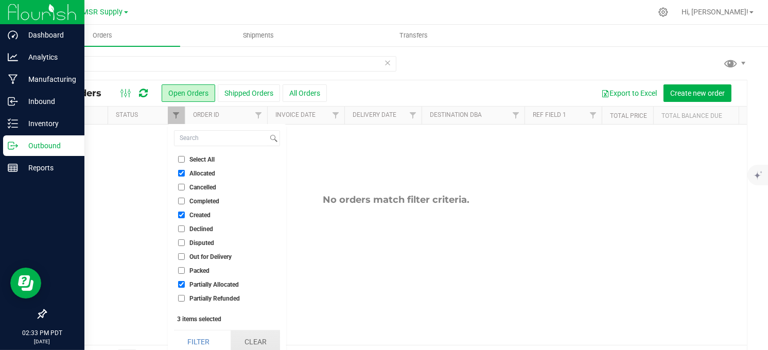
click at [258, 344] on button "Clear" at bounding box center [255, 341] width 49 height 23
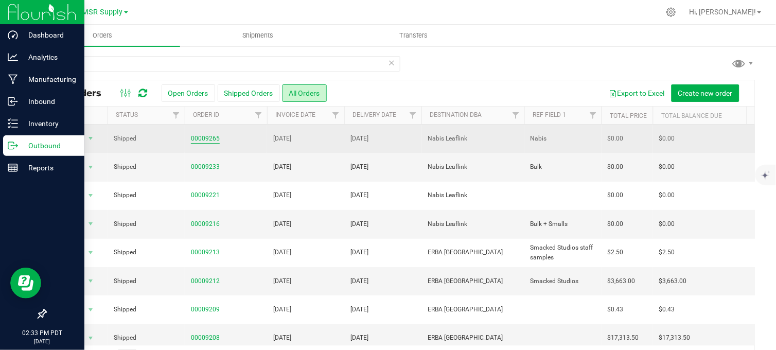
click at [203, 135] on link "00009265" at bounding box center [205, 139] width 29 height 10
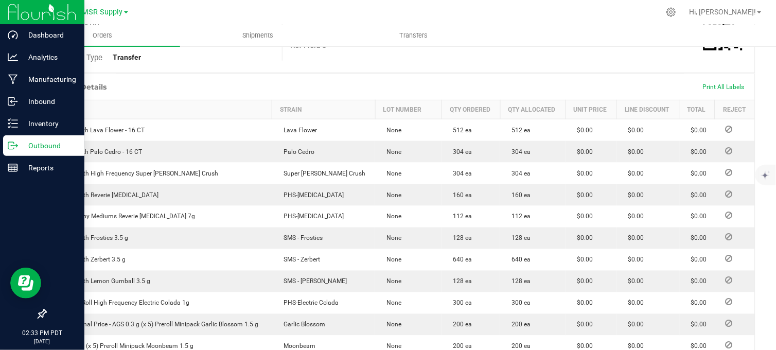
scroll to position [252, 0]
drag, startPoint x: 408, startPoint y: 193, endPoint x: 345, endPoint y: 63, distance: 144.7
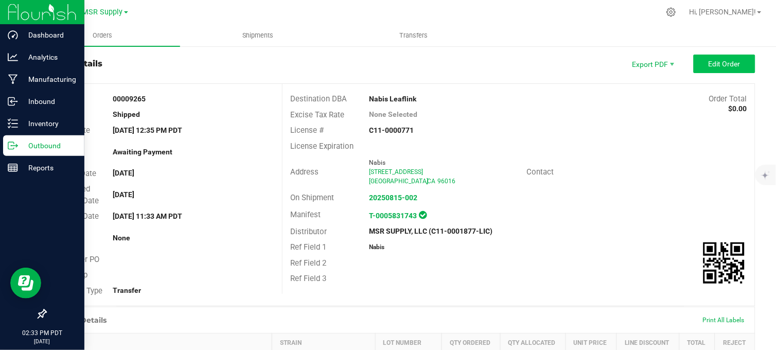
scroll to position [17, 0]
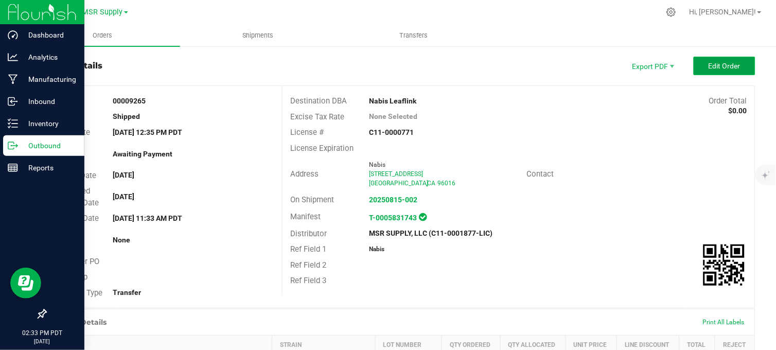
click at [709, 64] on span "Edit Order" at bounding box center [725, 66] width 32 height 8
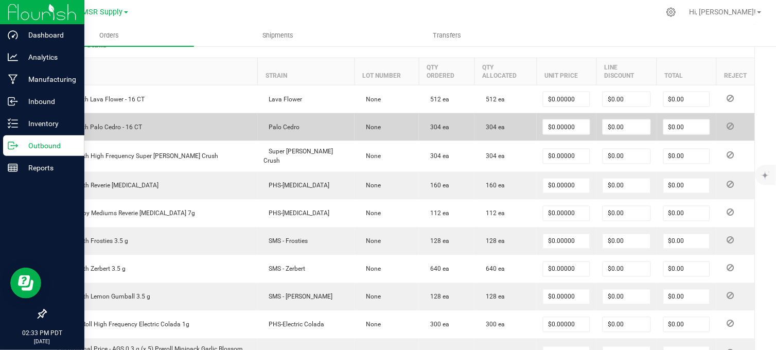
scroll to position [0, 0]
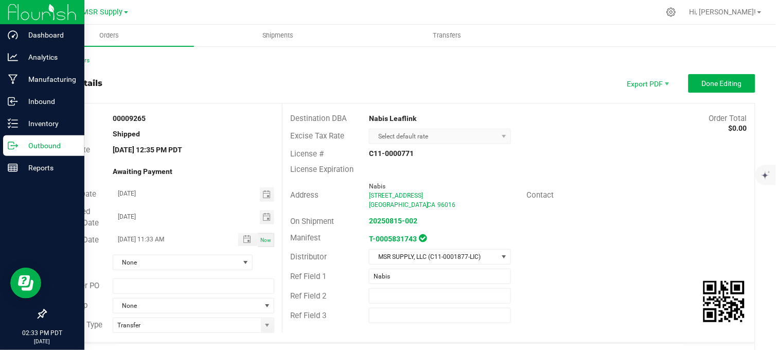
click at [21, 141] on p "Outbound" at bounding box center [49, 145] width 62 height 12
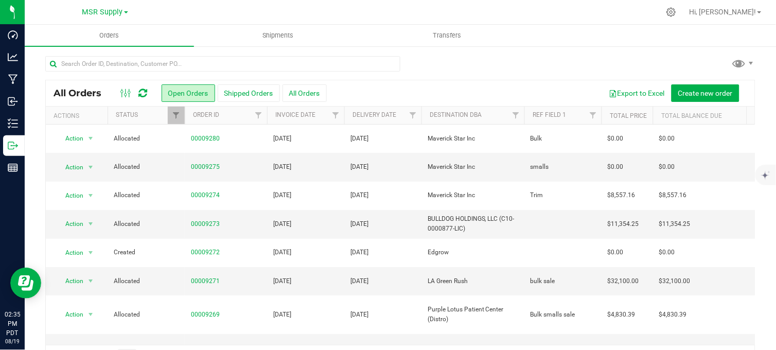
click at [433, 55] on div "All Orders Open Orders Shipped Orders All Orders Export to Excel Create new ord…" at bounding box center [400, 212] width 751 height 335
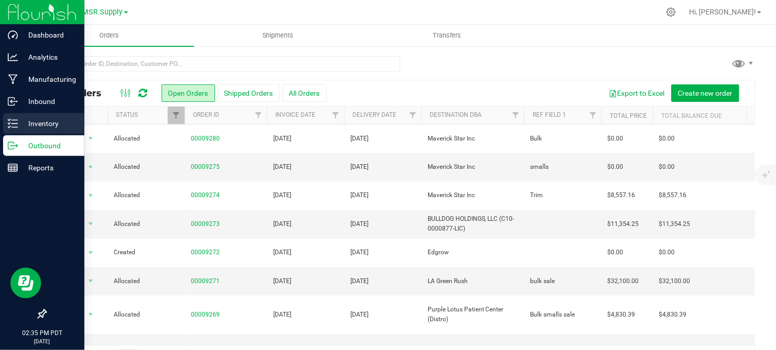
click at [14, 126] on icon at bounding box center [13, 123] width 10 height 10
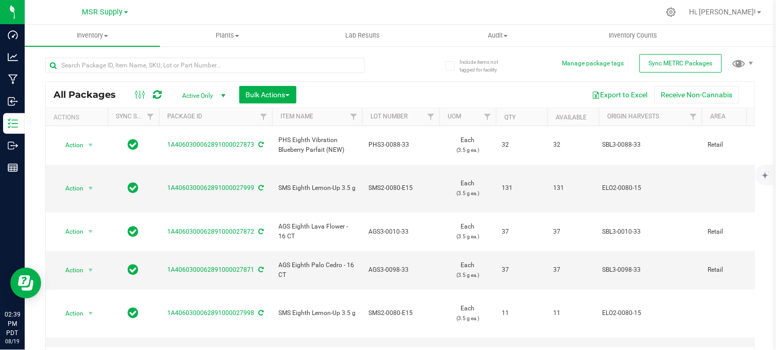
click at [403, 60] on div "All Packages Active Only Active Only Lab Samples Locked All External Internal B…" at bounding box center [400, 210] width 710 height 324
click at [161, 62] on input "text" at bounding box center [205, 65] width 320 height 15
type input "6.20-flight"
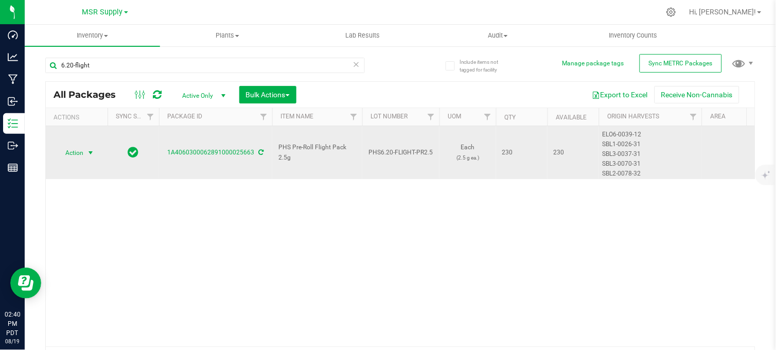
click at [94, 149] on span "select" at bounding box center [90, 153] width 8 height 8
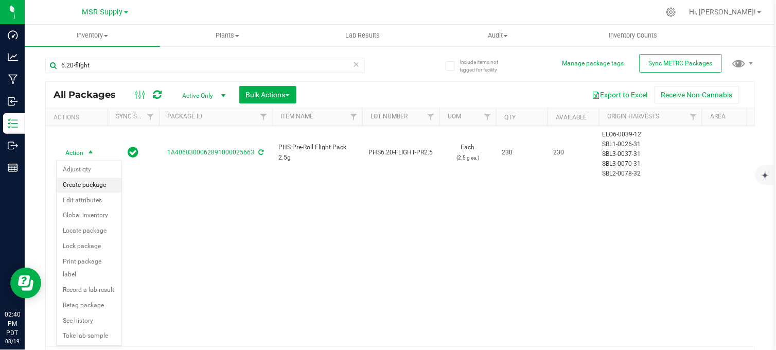
click at [82, 187] on li "Create package" at bounding box center [89, 185] width 65 height 15
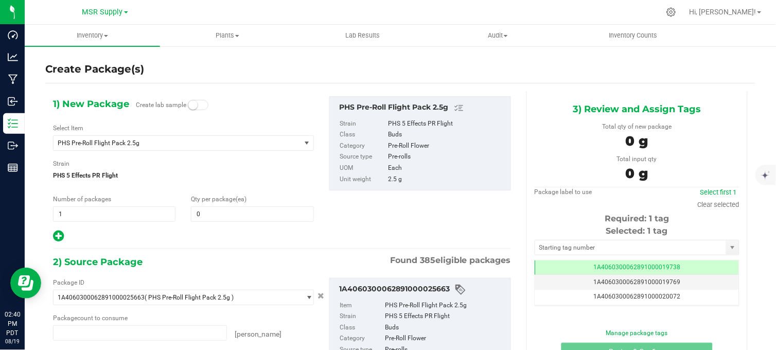
type input "0 ea"
click at [227, 210] on span at bounding box center [252, 213] width 122 height 15
type input "40"
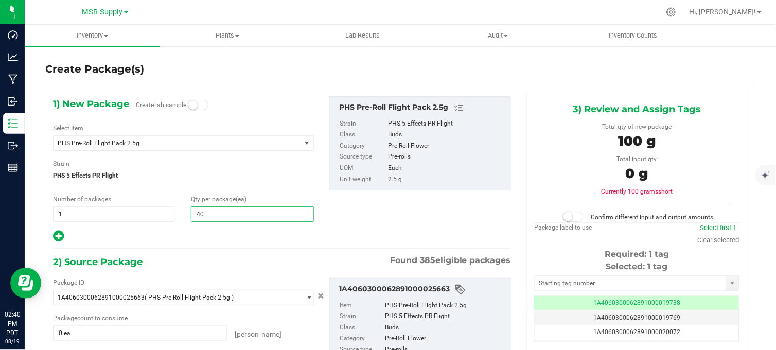
type input "40"
click at [198, 247] on div "1) New Package Create lab sample Select Item PHS Pre-Roll Flight Pack 2.5g 100 …" at bounding box center [281, 259] width 473 height 336
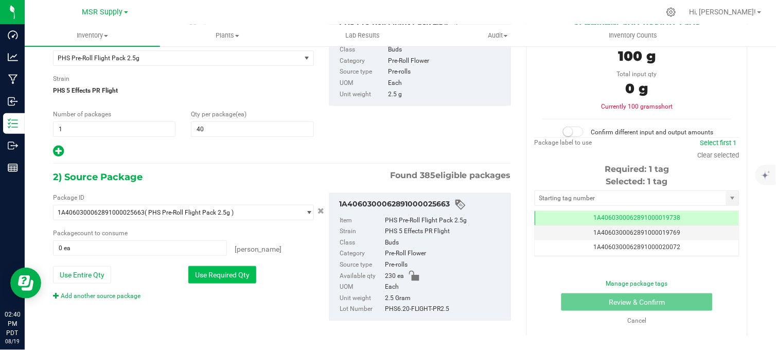
click at [222, 270] on button "Use Required Qty" at bounding box center [222, 274] width 68 height 17
type input "40 ea"
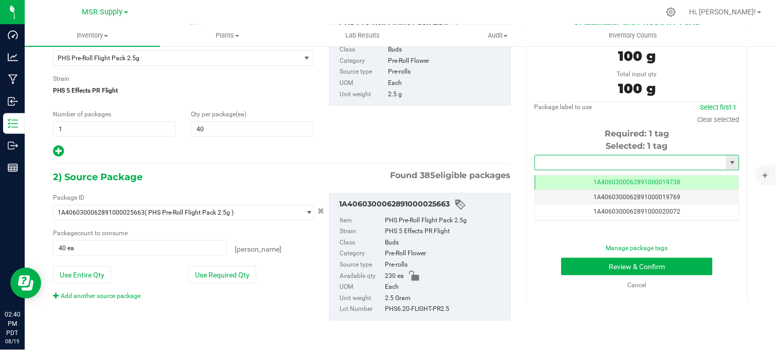
click at [547, 163] on input "text" at bounding box center [630, 162] width 191 height 14
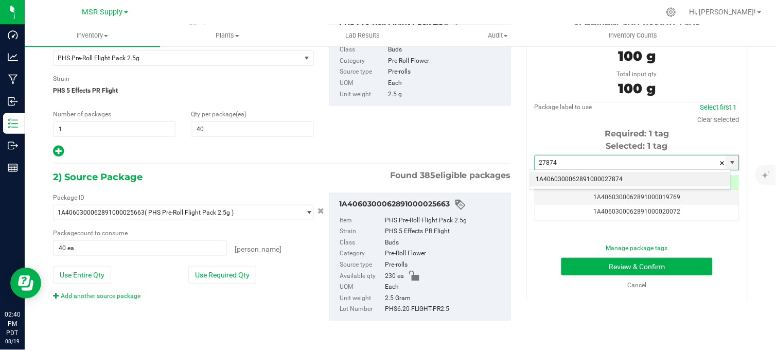
click at [564, 178] on li "1A4060300062891000027874" at bounding box center [630, 179] width 201 height 15
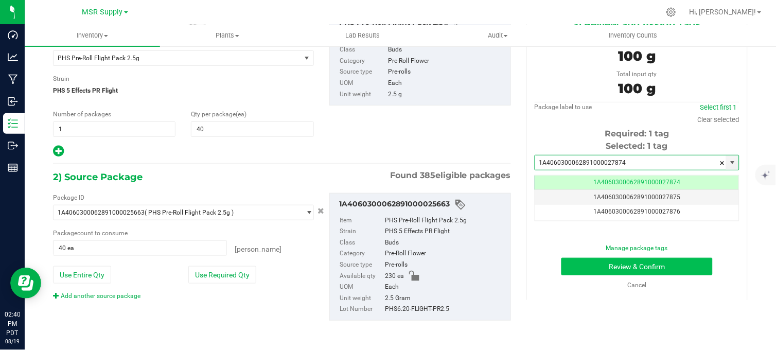
scroll to position [0, -1]
type input "1A4060300062891000027874"
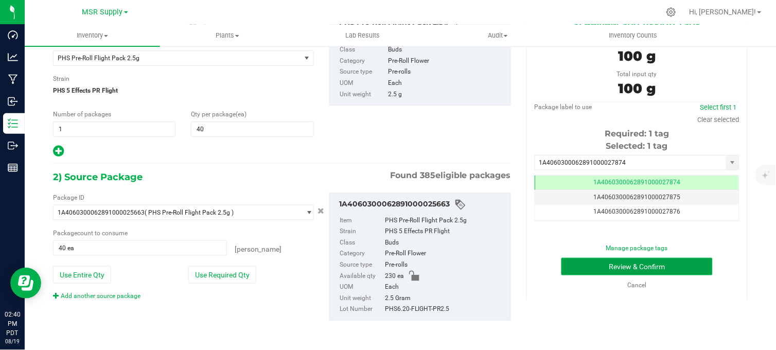
click at [604, 263] on button "Review & Confirm" at bounding box center [636, 266] width 151 height 17
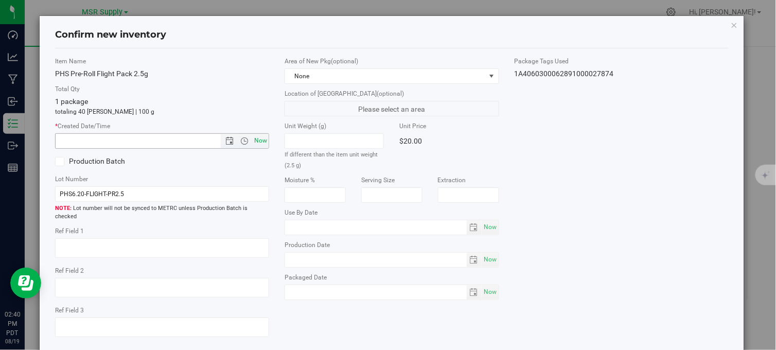
click at [256, 143] on span "Now" at bounding box center [260, 140] width 17 height 15
type input "[DATE] 2:40 PM"
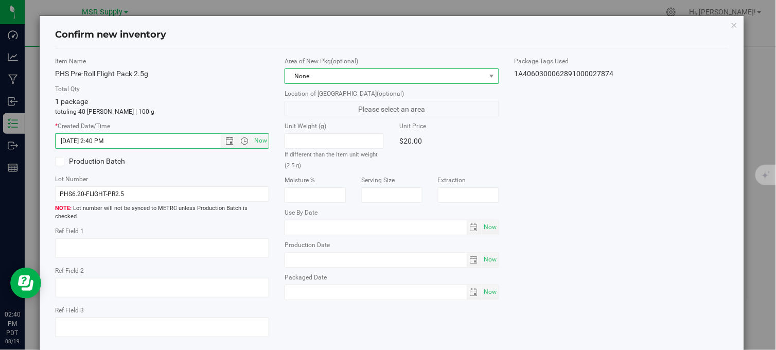
click at [358, 72] on span "None" at bounding box center [385, 76] width 200 height 14
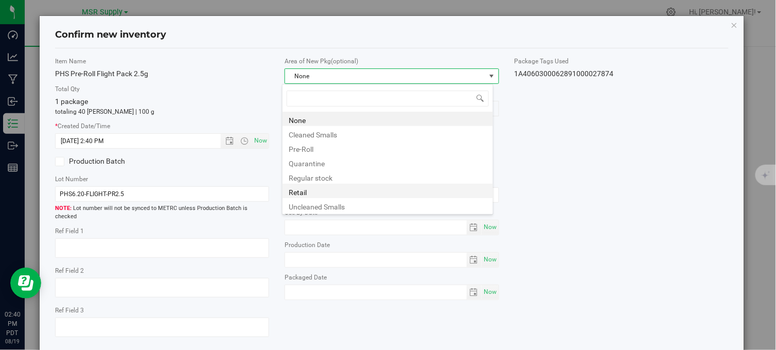
click at [302, 191] on li "Retail" at bounding box center [387, 191] width 210 height 14
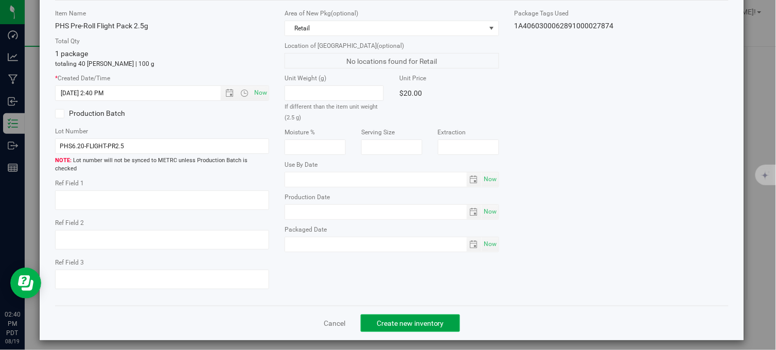
click at [431, 326] on button "Create new inventory" at bounding box center [410, 322] width 99 height 17
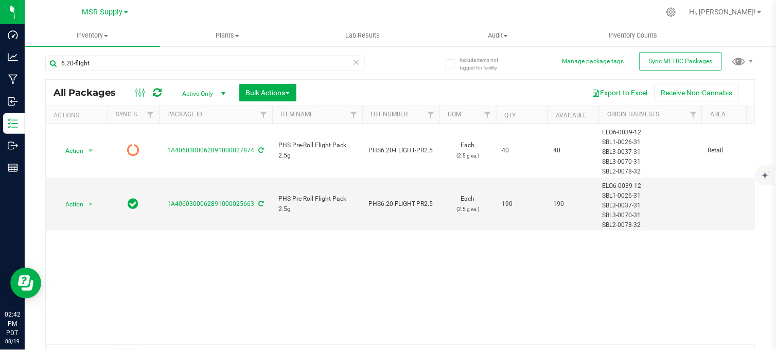
scroll to position [1, 0]
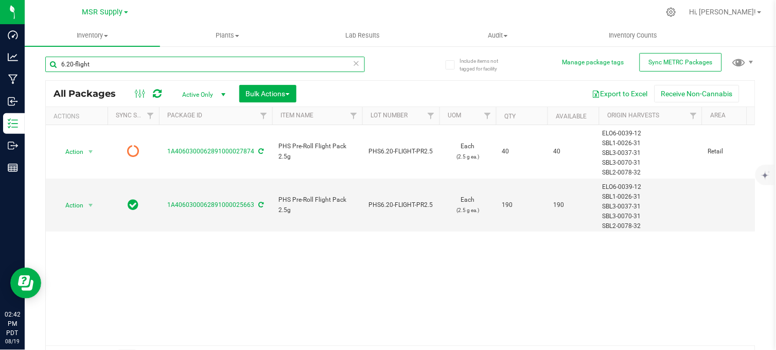
drag, startPoint x: 112, startPoint y: 67, endPoint x: 45, endPoint y: 72, distance: 67.1
click at [45, 72] on div "6.20-flight" at bounding box center [205, 69] width 320 height 24
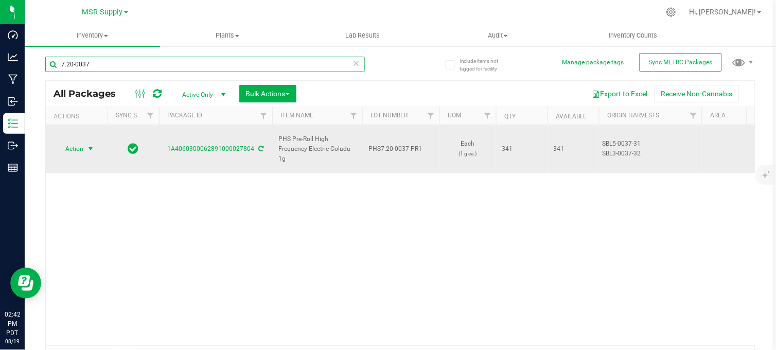
type input "7.20-0037"
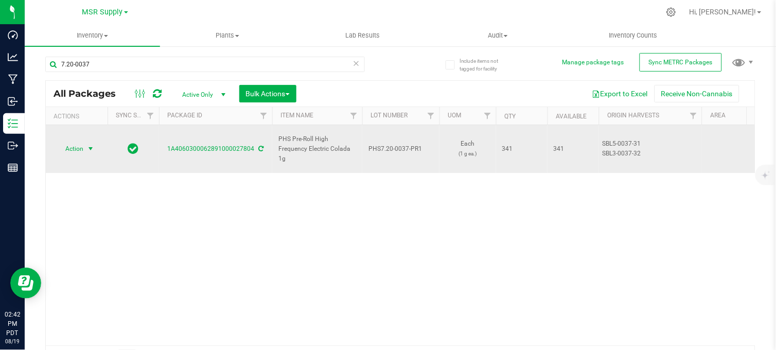
click at [84, 144] on span "select" at bounding box center [90, 148] width 13 height 14
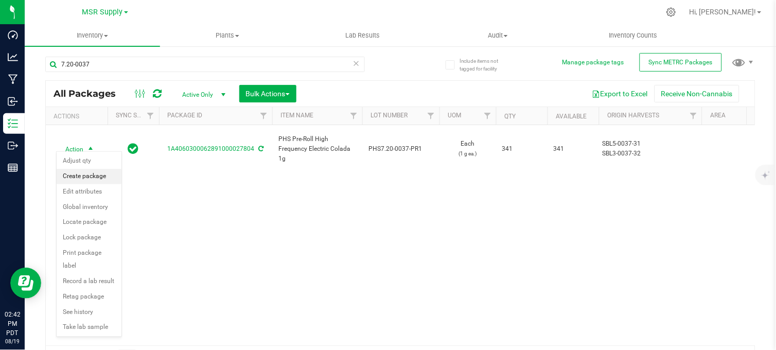
click at [86, 180] on li "Create package" at bounding box center [89, 176] width 65 height 15
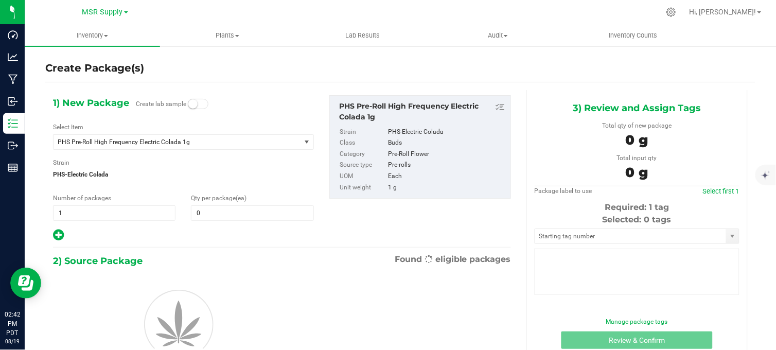
type input "0"
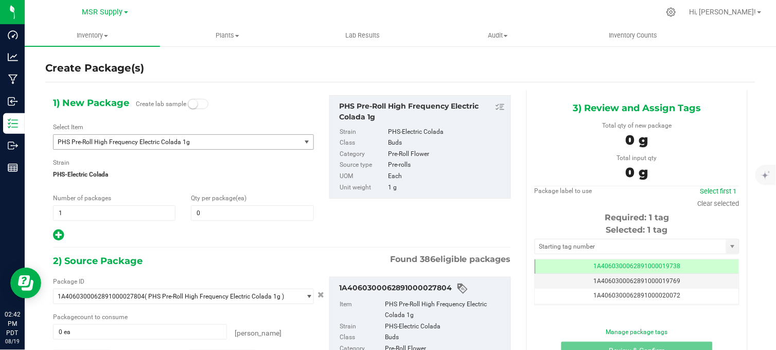
scroll to position [0, -1]
click at [206, 215] on span "0 0" at bounding box center [252, 212] width 122 height 15
type input "41"
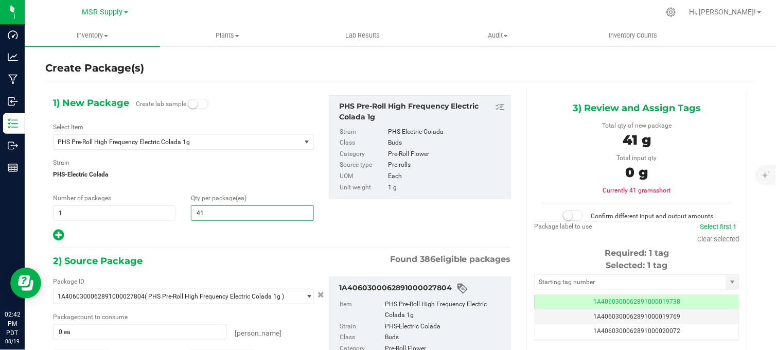
type input "41"
click at [182, 250] on div "1) New Package Create lab sample Select Item PHS Pre-Roll High Frequency Electr…" at bounding box center [281, 263] width 473 height 347
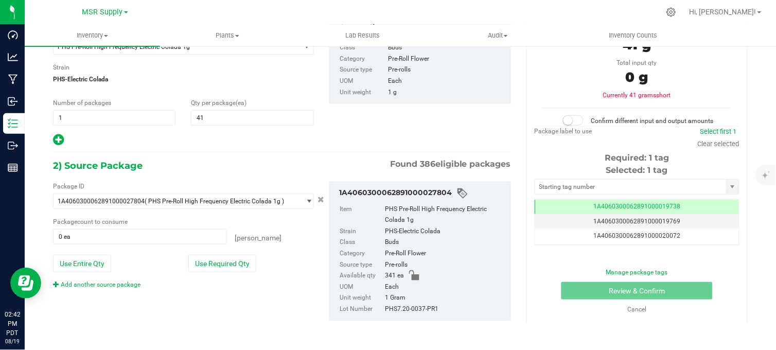
click at [220, 280] on div "Add another source package" at bounding box center [183, 284] width 261 height 9
click at [224, 259] on button "Use Required Qty" at bounding box center [222, 263] width 68 height 17
type input "41 ea"
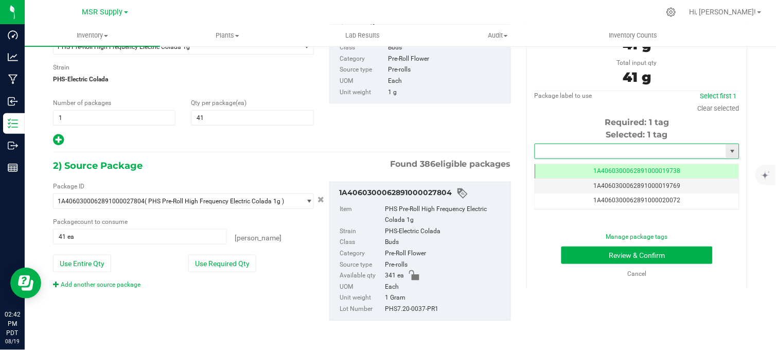
click at [558, 145] on input "text" at bounding box center [630, 151] width 191 height 14
click at [564, 162] on li "1A4060300062891000027875" at bounding box center [630, 168] width 201 height 15
type input "1A4060300062891000027875"
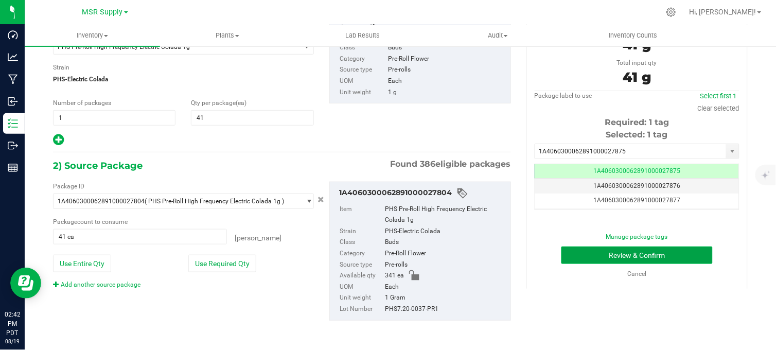
click at [578, 252] on button "Review & Confirm" at bounding box center [636, 254] width 151 height 17
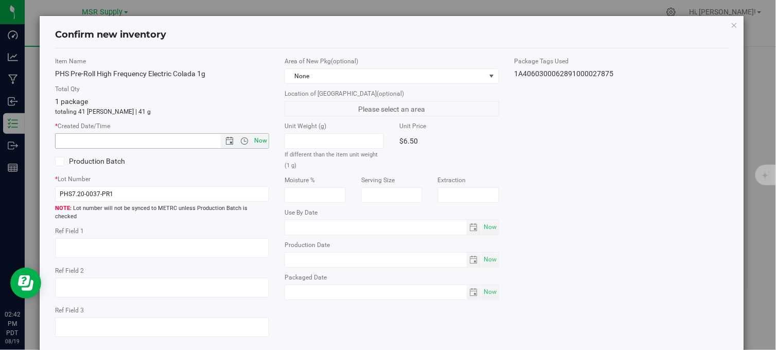
click at [260, 138] on span "Now" at bounding box center [260, 140] width 17 height 15
type input "[DATE] 2:42 PM"
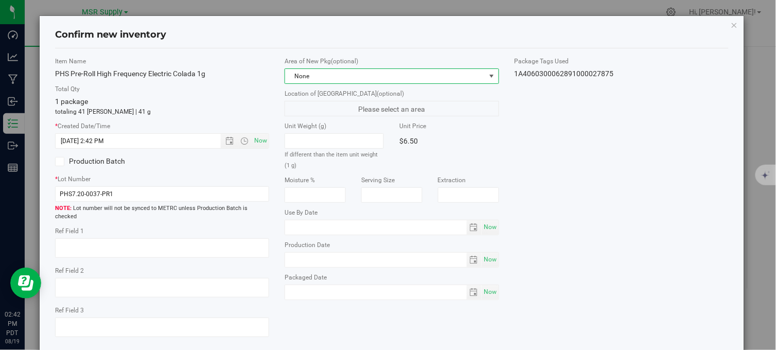
click at [320, 78] on span "None" at bounding box center [385, 76] width 200 height 14
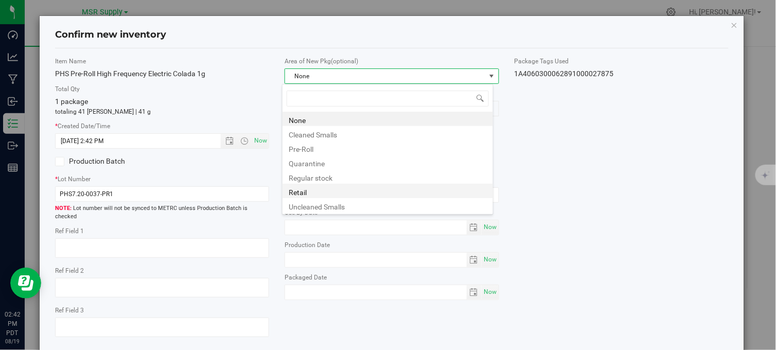
click at [314, 192] on li "Retail" at bounding box center [387, 191] width 210 height 14
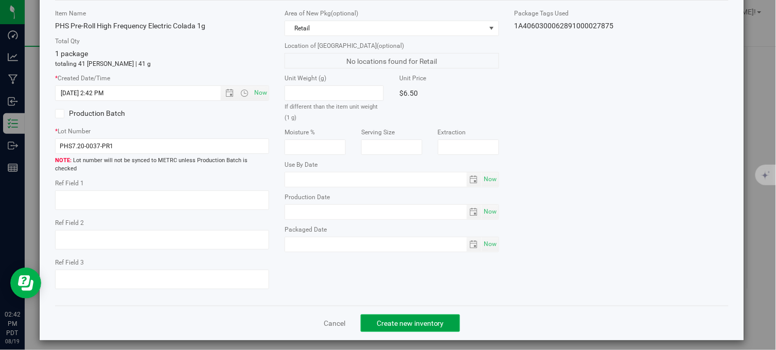
click at [409, 321] on span "Create new inventory" at bounding box center [410, 323] width 67 height 8
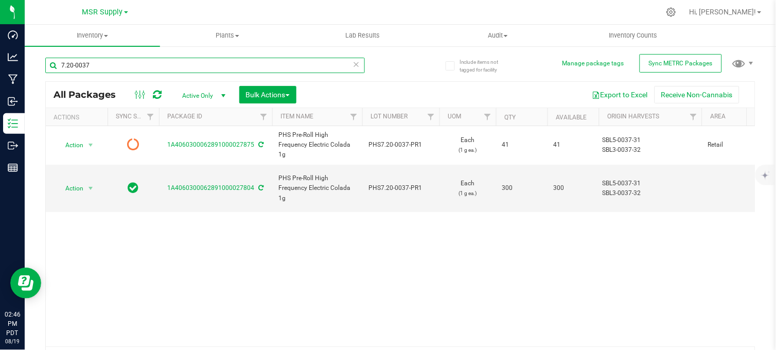
click at [75, 63] on input "7.20-0037" at bounding box center [205, 65] width 320 height 15
click at [111, 57] on div "7.25-0037" at bounding box center [222, 64] width 355 height 33
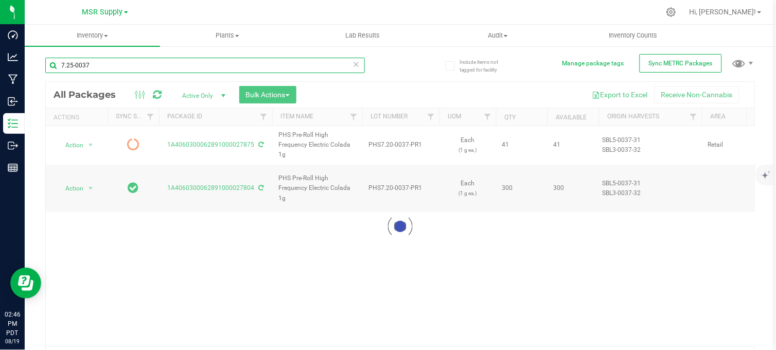
click at [103, 70] on input "7.25-0037" at bounding box center [205, 65] width 320 height 15
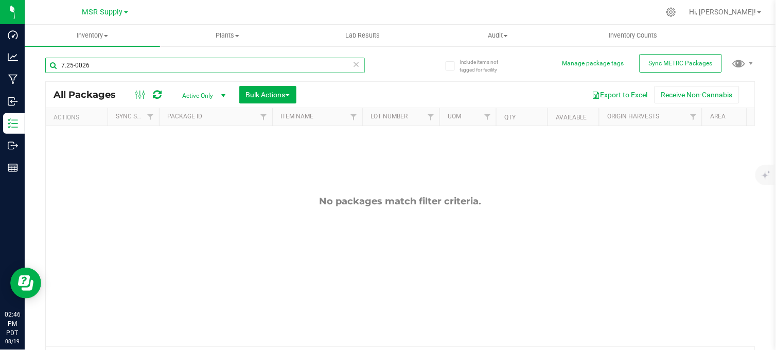
type input "7.25-0026"
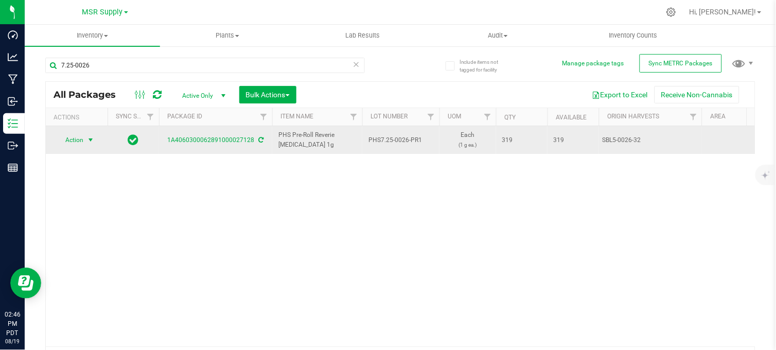
click at [87, 139] on span "select" at bounding box center [90, 140] width 8 height 8
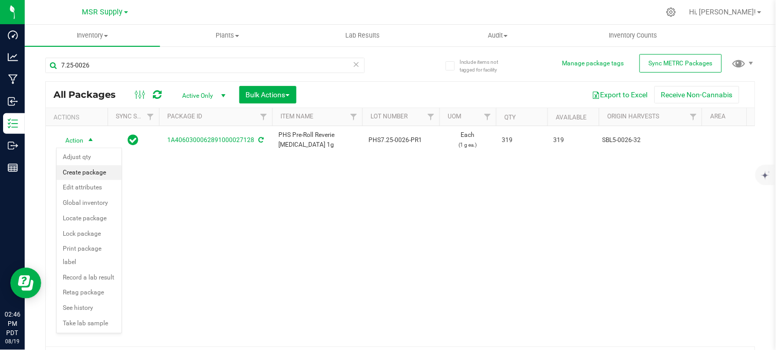
click at [74, 172] on li "Create package" at bounding box center [89, 172] width 65 height 15
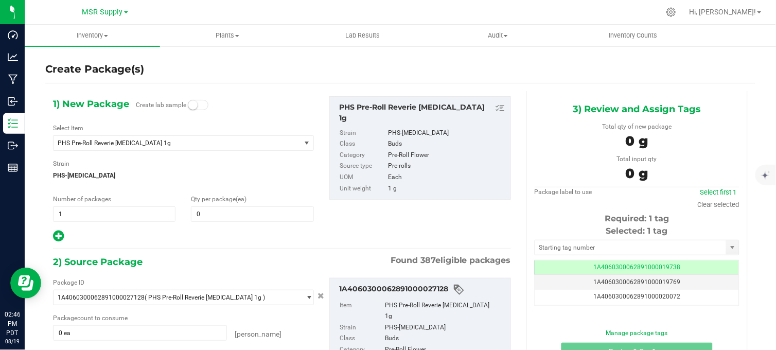
scroll to position [0, -1]
click at [220, 215] on span at bounding box center [252, 213] width 122 height 15
type input "59"
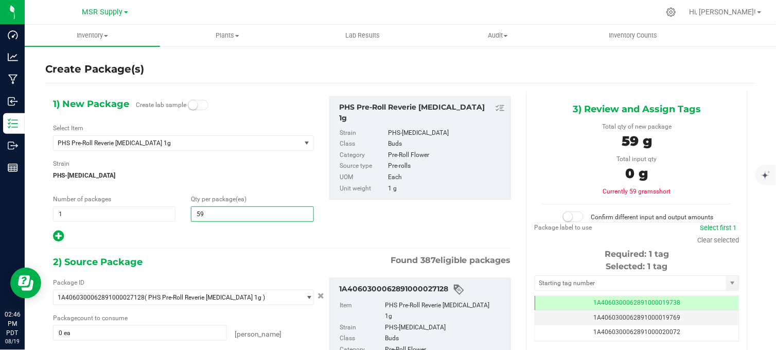
type input "59"
click at [199, 237] on div at bounding box center [183, 235] width 261 height 13
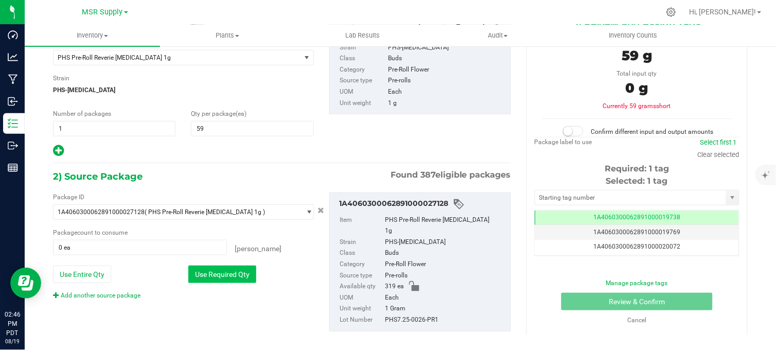
click at [211, 279] on button "Use Required Qty" at bounding box center [222, 274] width 68 height 17
type input "59 ea"
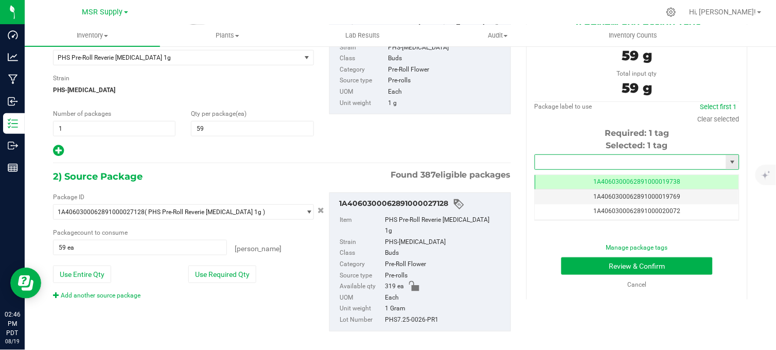
click at [565, 164] on input "text" at bounding box center [630, 162] width 191 height 14
click at [563, 179] on li "1A4060300062891000027876" at bounding box center [630, 179] width 201 height 15
type input "1A4060300062891000027876"
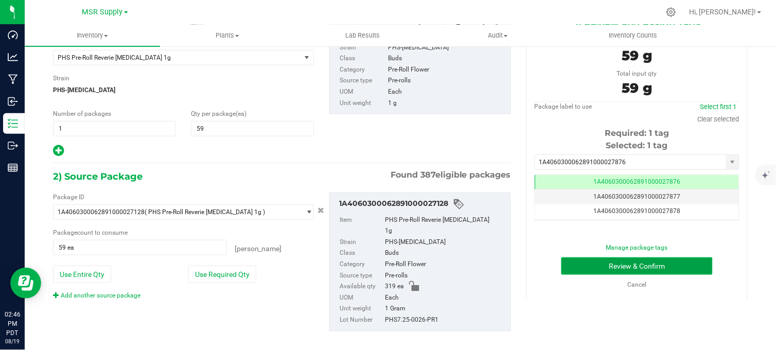
click at [573, 274] on button "Review & Confirm" at bounding box center [636, 265] width 151 height 17
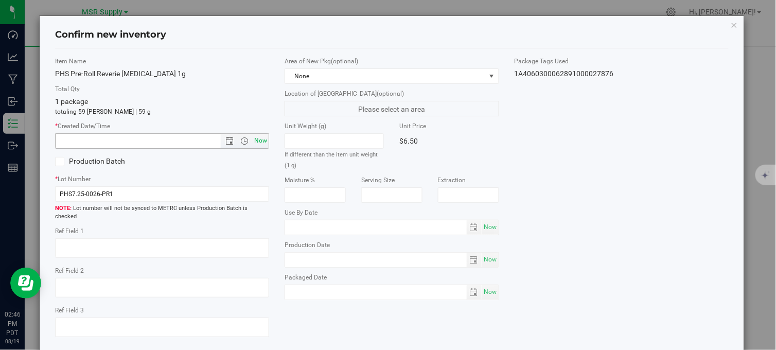
click at [254, 135] on span "Now" at bounding box center [260, 140] width 17 height 15
type input "[DATE] 2:46 PM"
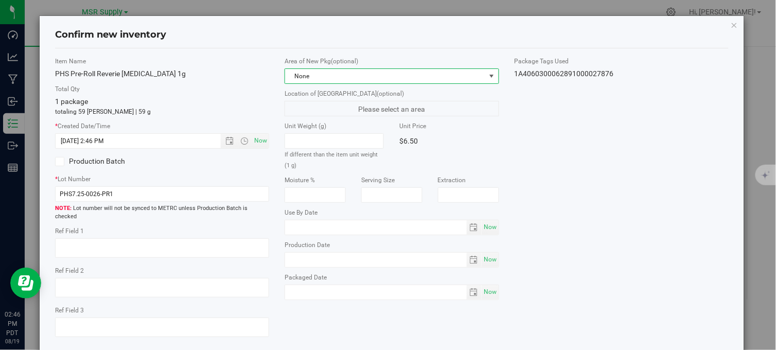
click at [319, 78] on span "None" at bounding box center [385, 76] width 200 height 14
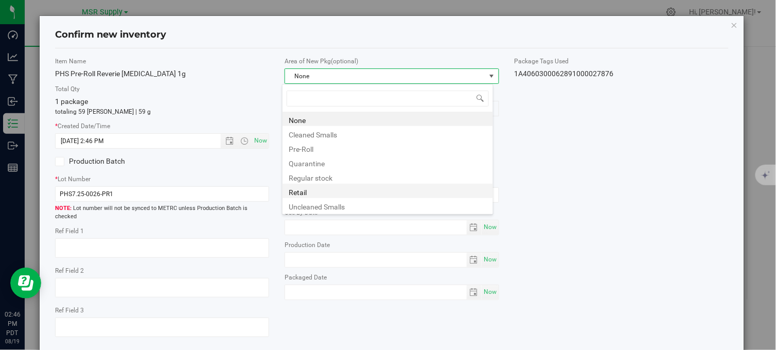
click at [307, 191] on li "Retail" at bounding box center [387, 191] width 210 height 14
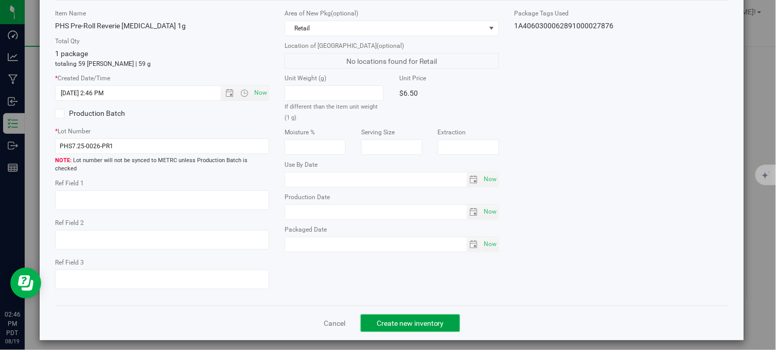
click at [407, 320] on span "Create new inventory" at bounding box center [410, 323] width 67 height 8
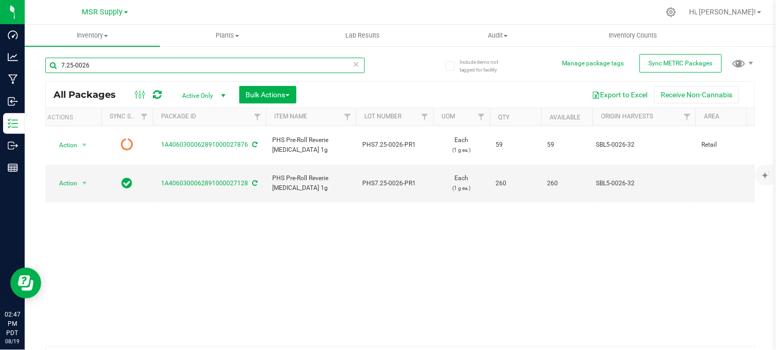
drag, startPoint x: 112, startPoint y: 65, endPoint x: 63, endPoint y: 83, distance: 51.9
click at [63, 83] on div "7.25-0026 All Packages Active Only Active Only Lab Samples Locked All External …" at bounding box center [400, 210] width 710 height 324
type input "7"
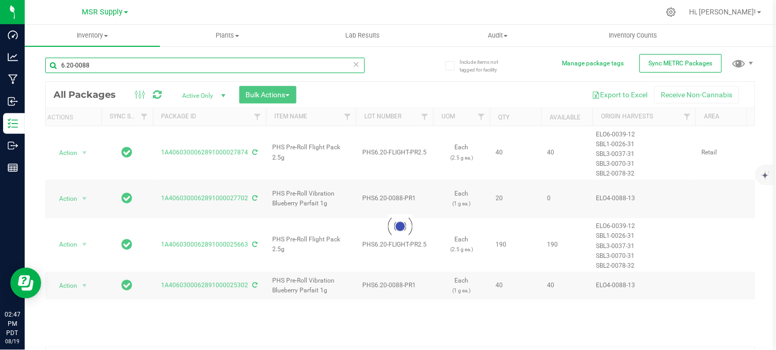
type input "6.20-0088"
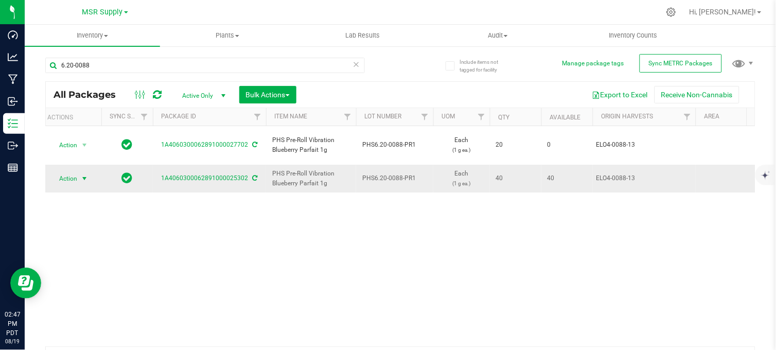
click at [86, 174] on span "select" at bounding box center [84, 178] width 8 height 8
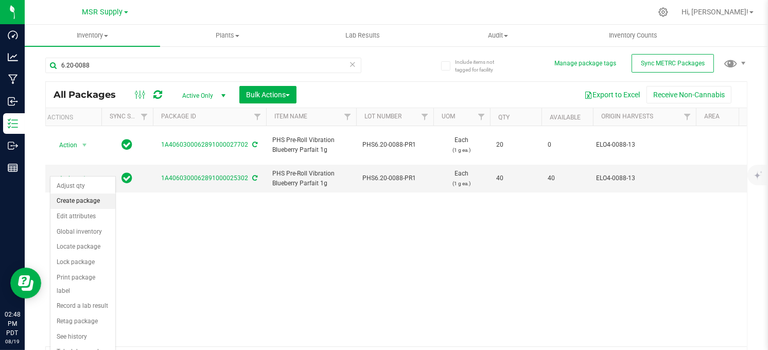
click at [73, 201] on li "Create package" at bounding box center [82, 200] width 65 height 15
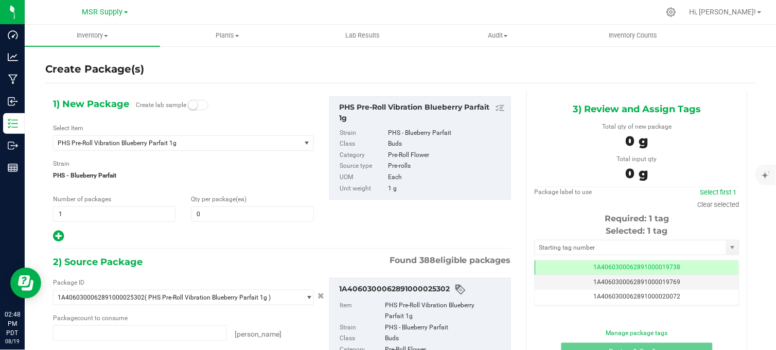
type input "0 ea"
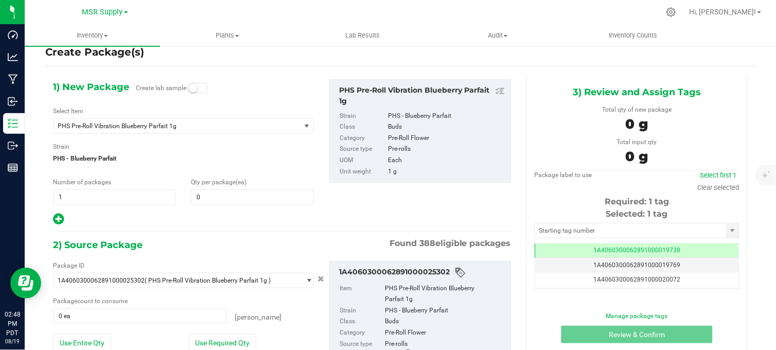
scroll to position [0, -1]
click at [204, 214] on div at bounding box center [183, 219] width 261 height 13
click at [204, 202] on span at bounding box center [252, 196] width 122 height 15
type input "20"
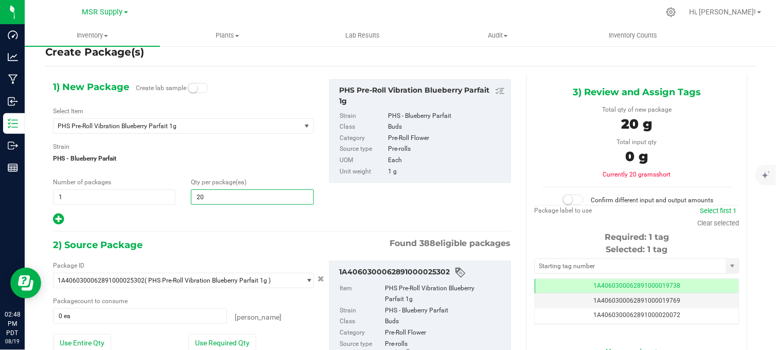
type input "20"
click at [175, 218] on div at bounding box center [183, 219] width 261 height 13
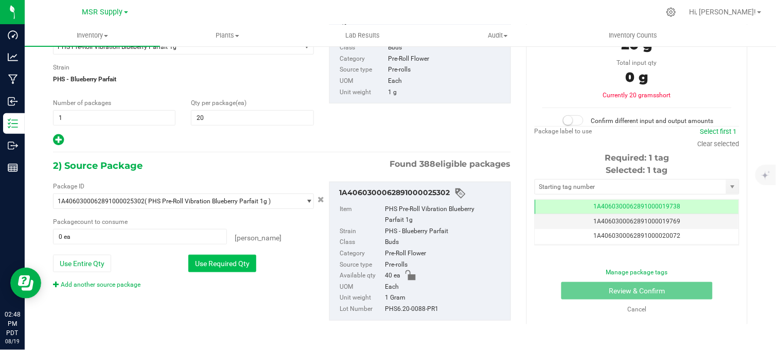
click at [201, 266] on button "Use Required Qty" at bounding box center [222, 263] width 68 height 17
type input "20 ea"
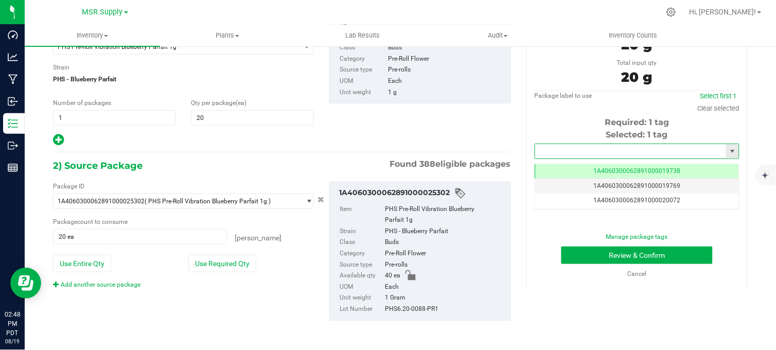
click at [557, 145] on input "text" at bounding box center [630, 151] width 191 height 14
click at [580, 167] on li "1A4060300062891000027877" at bounding box center [630, 168] width 201 height 15
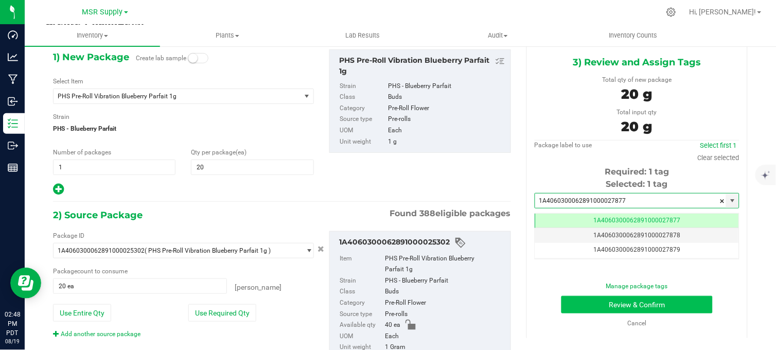
type input "1A4060300062891000027877"
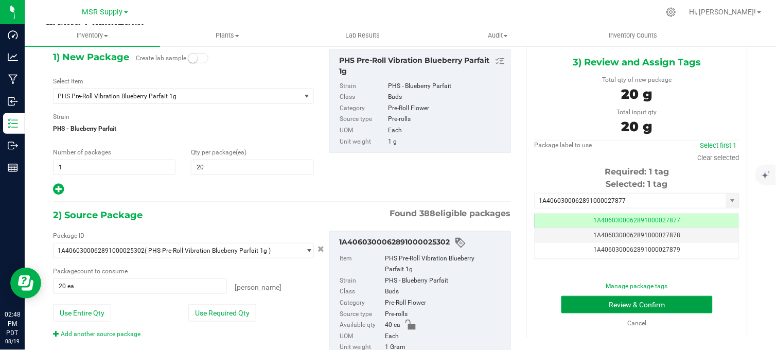
click at [582, 302] on button "Review & Confirm" at bounding box center [636, 304] width 151 height 17
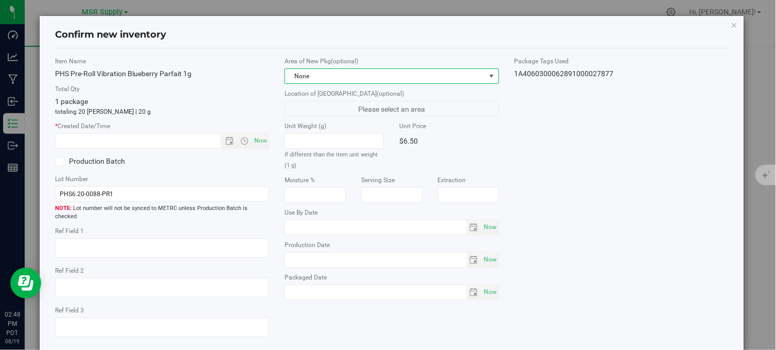
click at [393, 73] on span "None" at bounding box center [385, 76] width 200 height 14
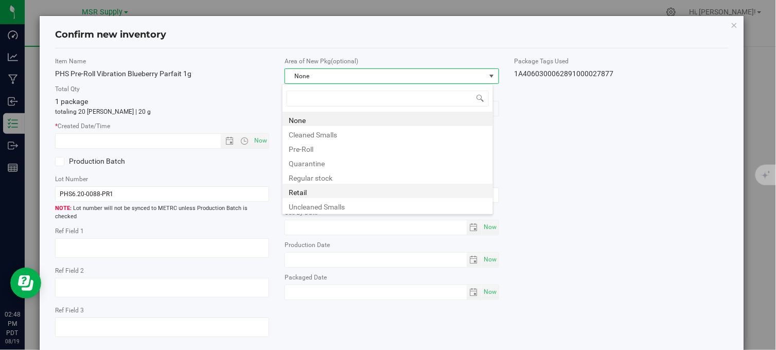
click at [302, 189] on li "Retail" at bounding box center [387, 191] width 210 height 14
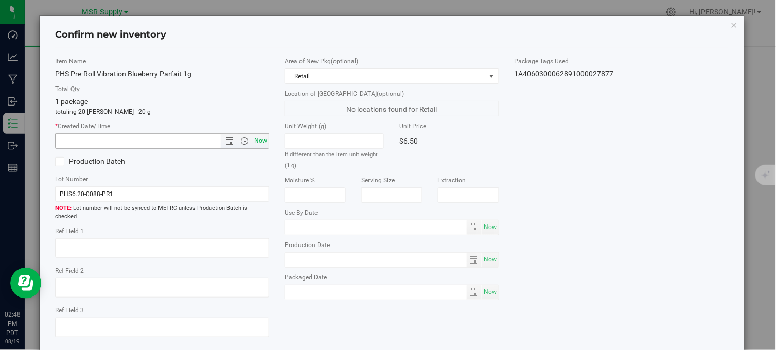
click at [254, 143] on span "Now" at bounding box center [260, 140] width 17 height 15
type input "[DATE] 2:48 PM"
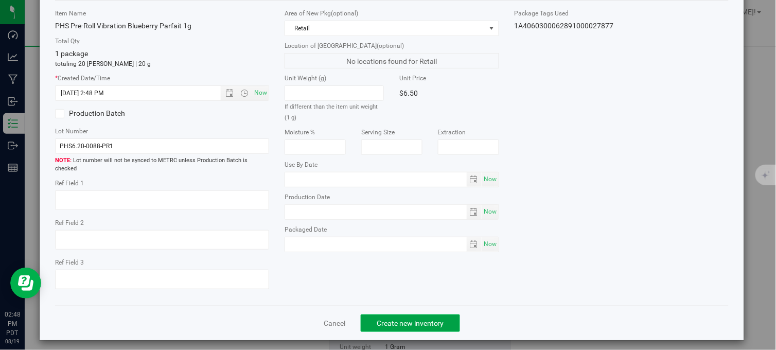
click at [377, 320] on span "Create new inventory" at bounding box center [410, 323] width 67 height 8
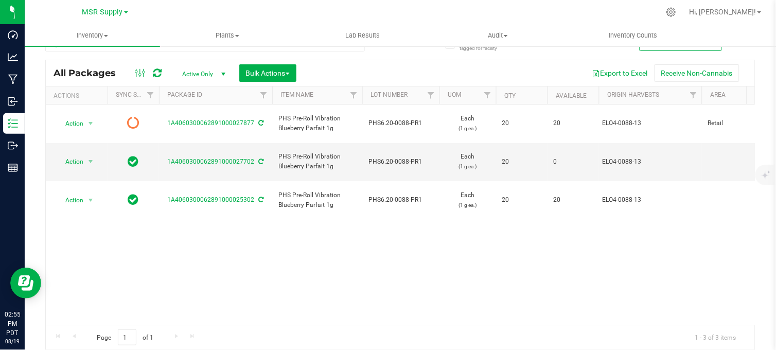
click at [376, 312] on div "Action Action Edit attributes Global inventory Lock package Print package label…" at bounding box center [400, 214] width 709 height 220
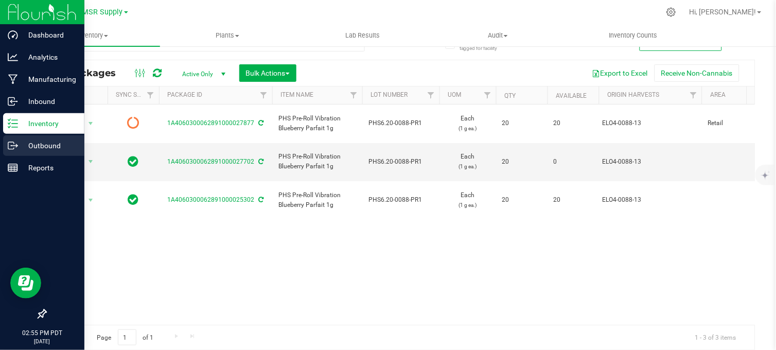
click at [31, 142] on p "Outbound" at bounding box center [49, 145] width 62 height 12
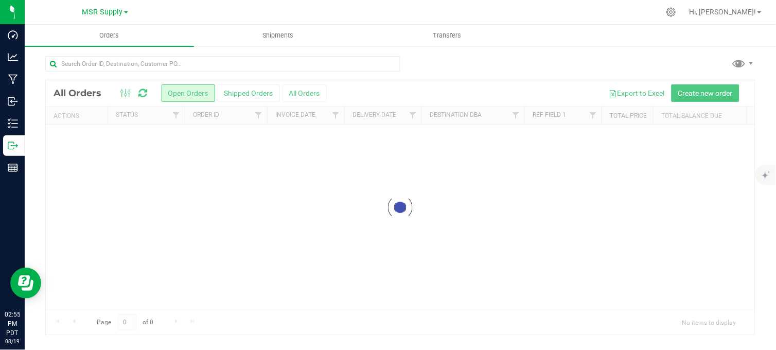
click at [276, 14] on div at bounding box center [421, 12] width 475 height 20
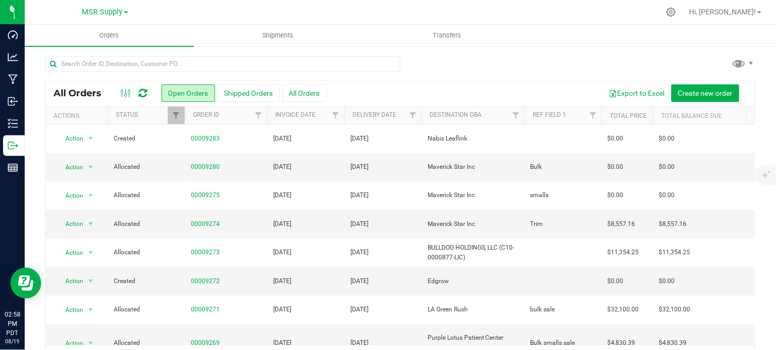
click at [449, 72] on div at bounding box center [400, 68] width 710 height 24
click at [452, 52] on div "All Orders Open Orders Shipped Orders All Orders Export to Excel Create new ord…" at bounding box center [400, 212] width 751 height 335
click at [470, 69] on div at bounding box center [400, 68] width 710 height 24
click at [533, 66] on div at bounding box center [400, 68] width 710 height 24
click at [431, 59] on div at bounding box center [400, 68] width 710 height 24
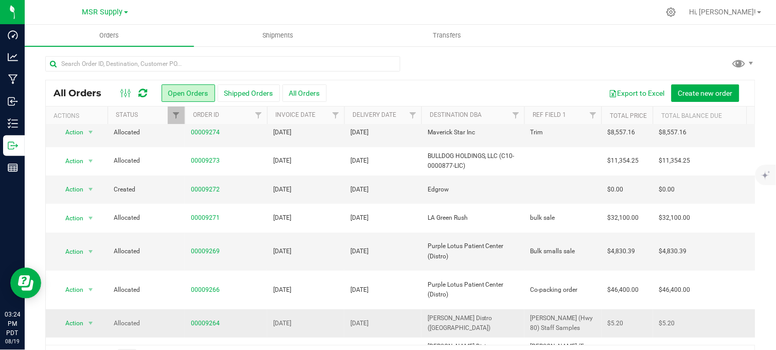
scroll to position [171, 0]
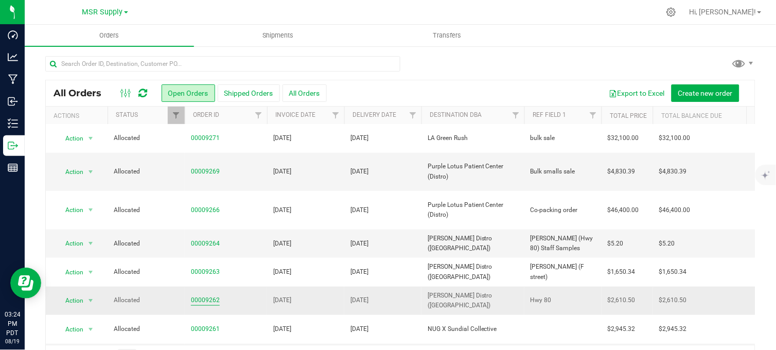
click at [209, 295] on link "00009262" at bounding box center [205, 300] width 29 height 10
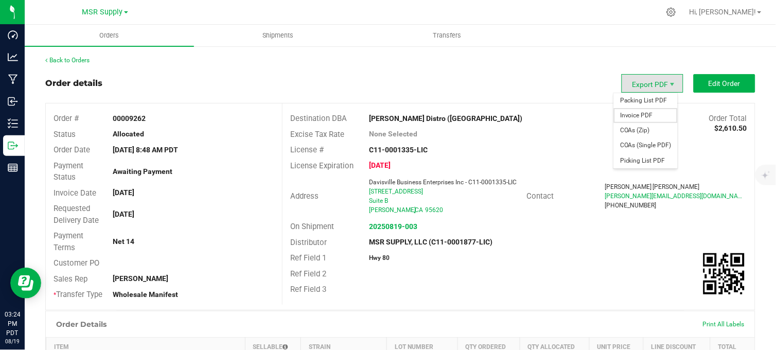
click at [634, 112] on span "Invoice PDF" at bounding box center [646, 115] width 64 height 15
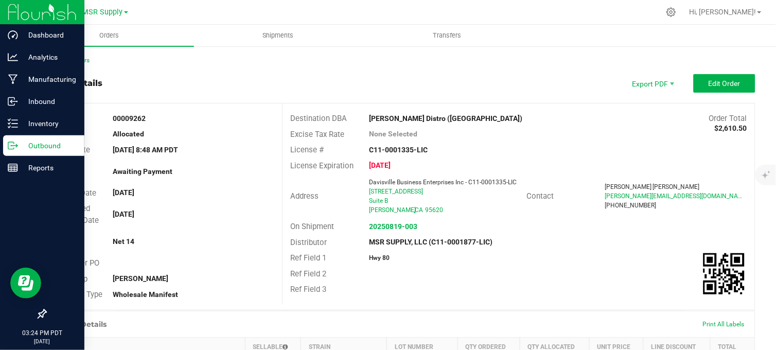
click at [17, 147] on icon at bounding box center [13, 145] width 10 height 10
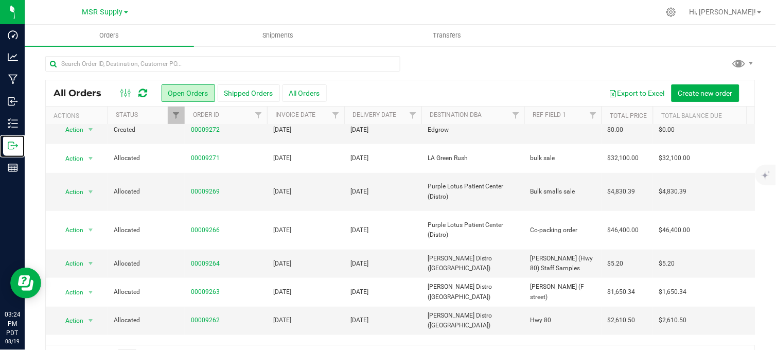
scroll to position [171, 0]
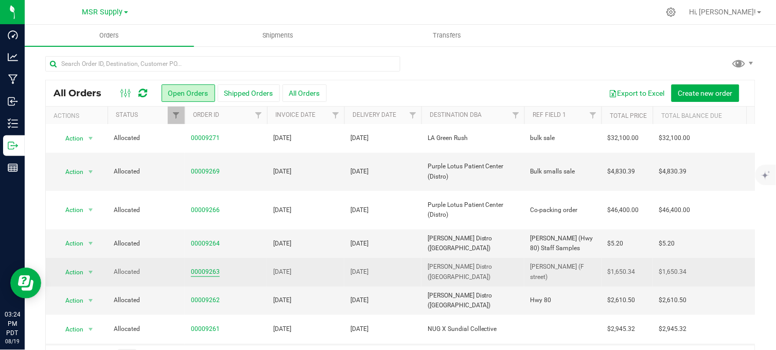
click at [201, 267] on link "00009263" at bounding box center [205, 272] width 29 height 10
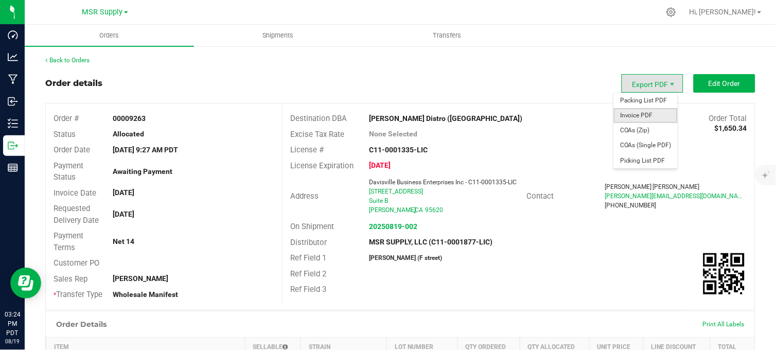
click at [635, 114] on span "Invoice PDF" at bounding box center [646, 115] width 64 height 15
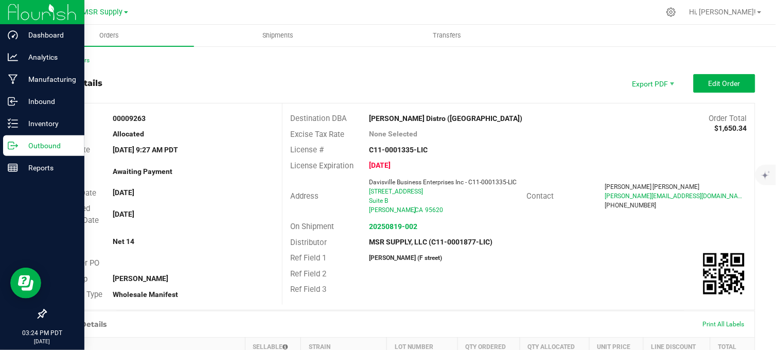
click at [21, 149] on p "Outbound" at bounding box center [49, 145] width 62 height 12
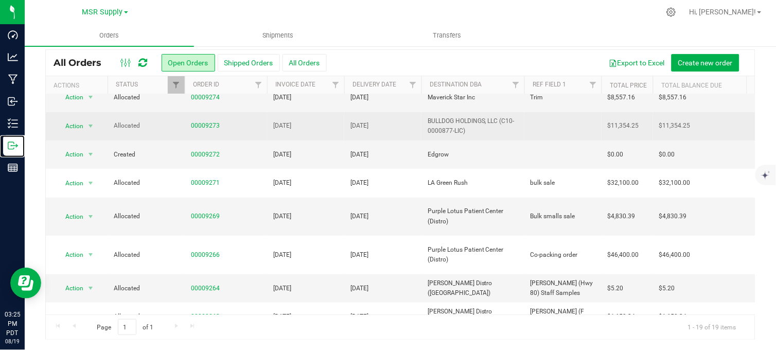
scroll to position [114, 0]
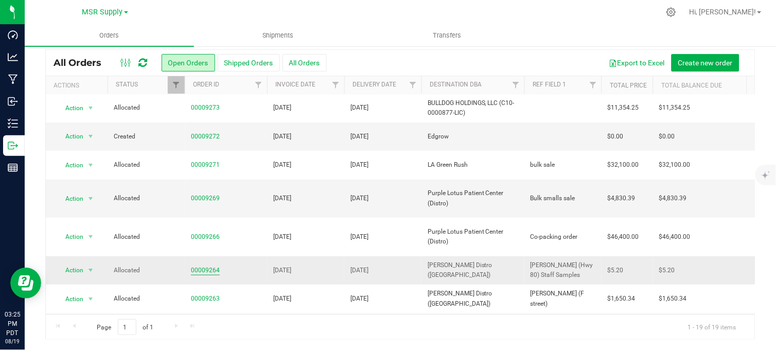
click at [203, 266] on link "00009264" at bounding box center [205, 271] width 29 height 10
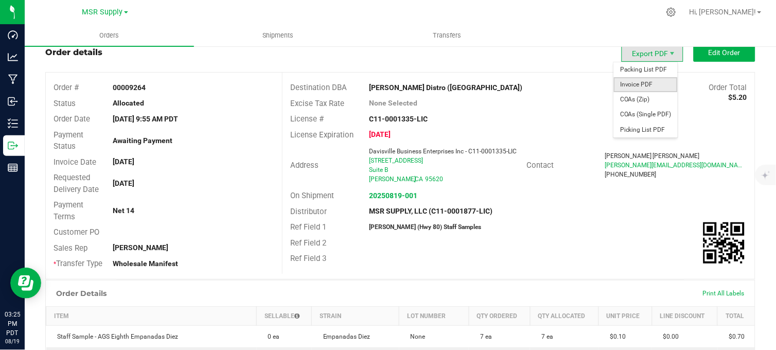
click at [634, 79] on span "Invoice PDF" at bounding box center [646, 84] width 64 height 15
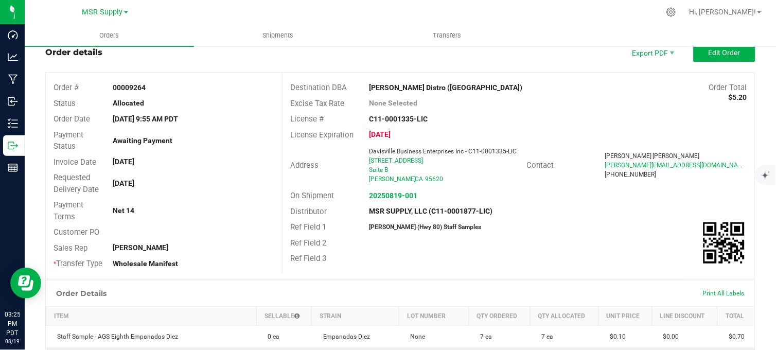
click at [491, 65] on outbound-order-header "Order details Export PDF Edit Order Order # 00009264 Status Allocated Order Dat…" at bounding box center [400, 161] width 710 height 236
click at [490, 89] on div "[PERSON_NAME] Distro ([GEOGRAPHIC_DATA])" at bounding box center [459, 87] width 197 height 11
click at [585, 249] on div "Ref Field 2" at bounding box center [518, 243] width 472 height 16
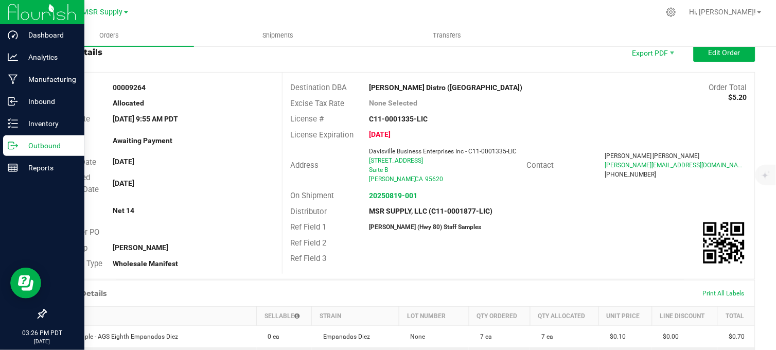
click at [24, 148] on p "Outbound" at bounding box center [49, 145] width 62 height 12
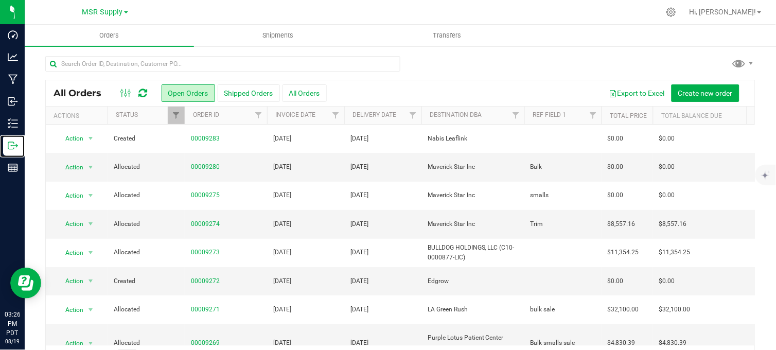
scroll to position [228, 0]
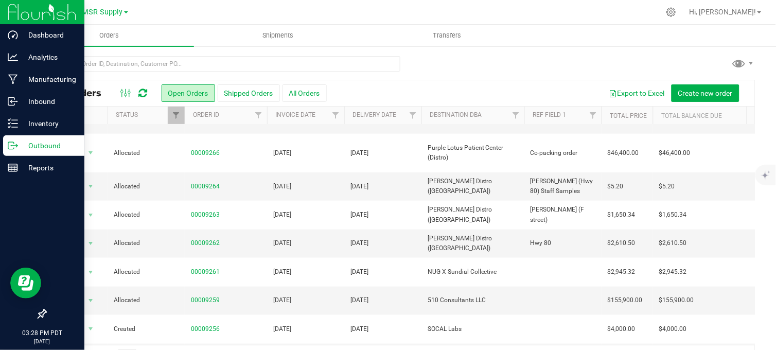
click at [17, 143] on icon at bounding box center [13, 145] width 10 height 10
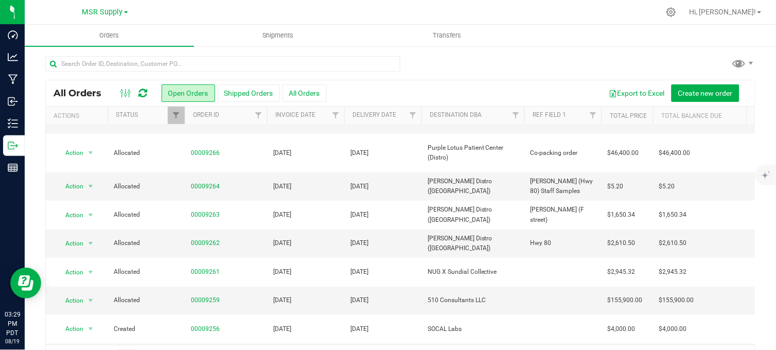
click at [429, 63] on div at bounding box center [400, 68] width 710 height 24
click at [431, 64] on div at bounding box center [400, 68] width 710 height 24
click at [426, 79] on div at bounding box center [400, 68] width 710 height 24
click at [419, 58] on div at bounding box center [400, 68] width 710 height 24
click at [428, 68] on div at bounding box center [400, 68] width 710 height 24
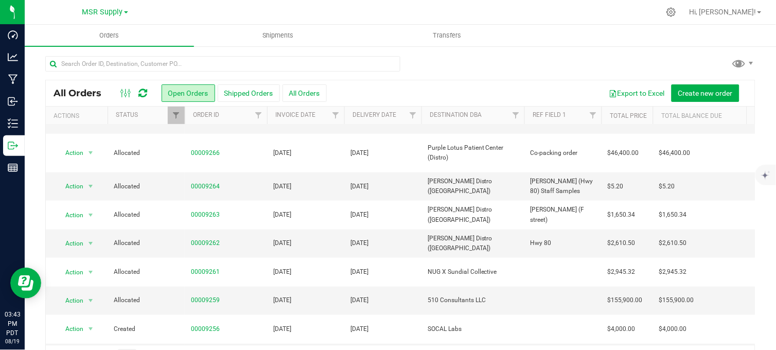
click at [423, 59] on div at bounding box center [400, 68] width 710 height 24
click at [449, 65] on div at bounding box center [400, 68] width 710 height 24
